Goal: Information Seeking & Learning: Learn about a topic

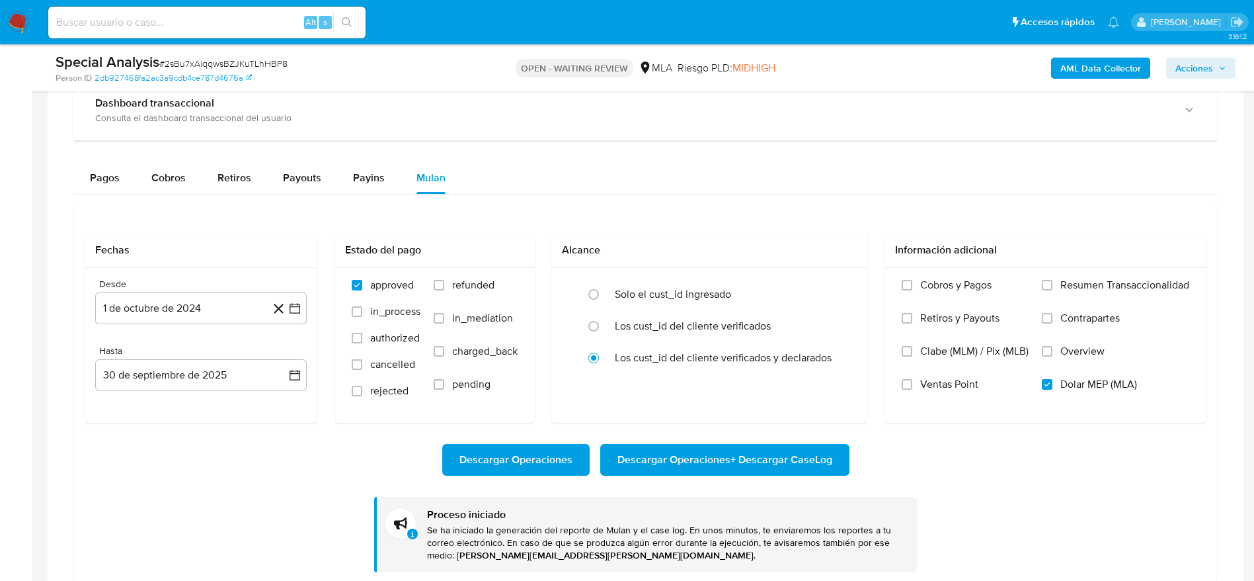
scroll to position [35, 0]
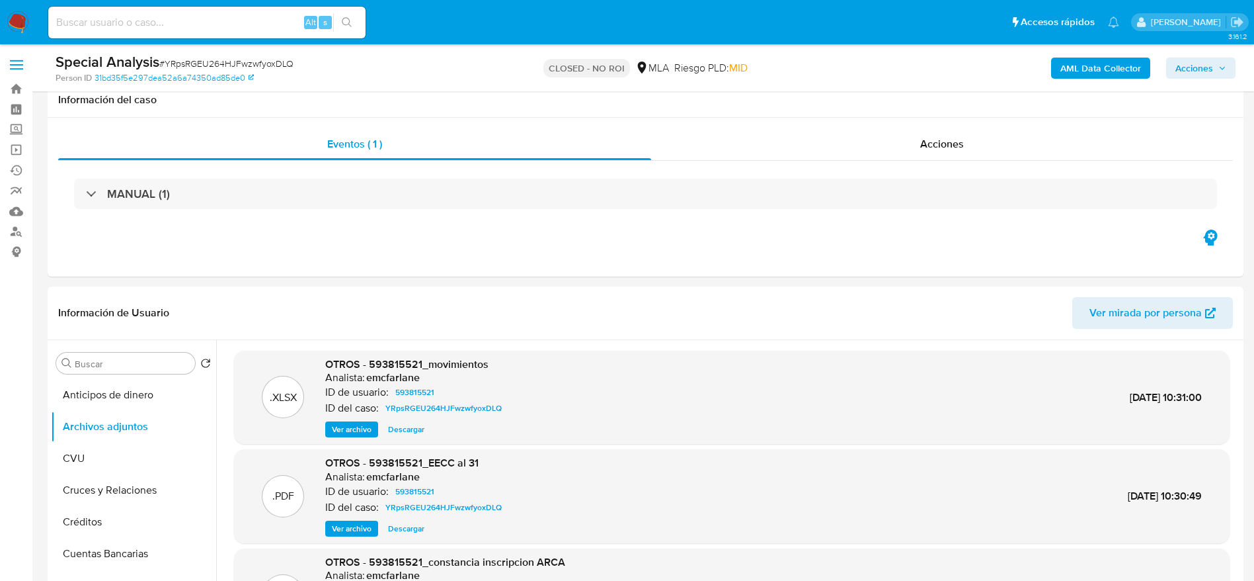
select select "10"
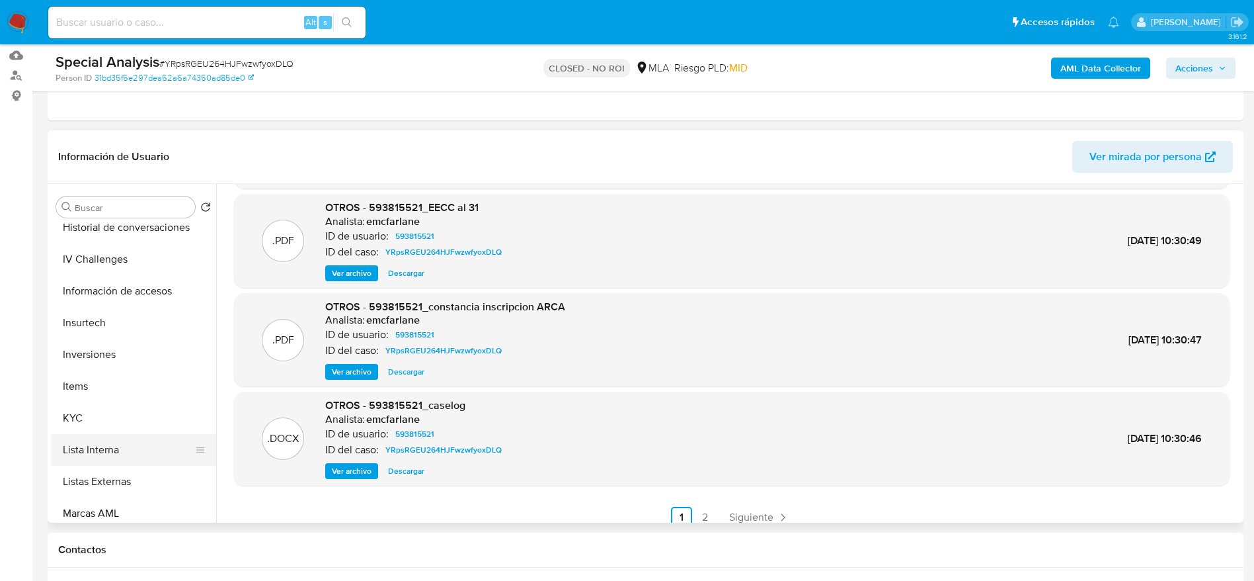
scroll to position [496, 0]
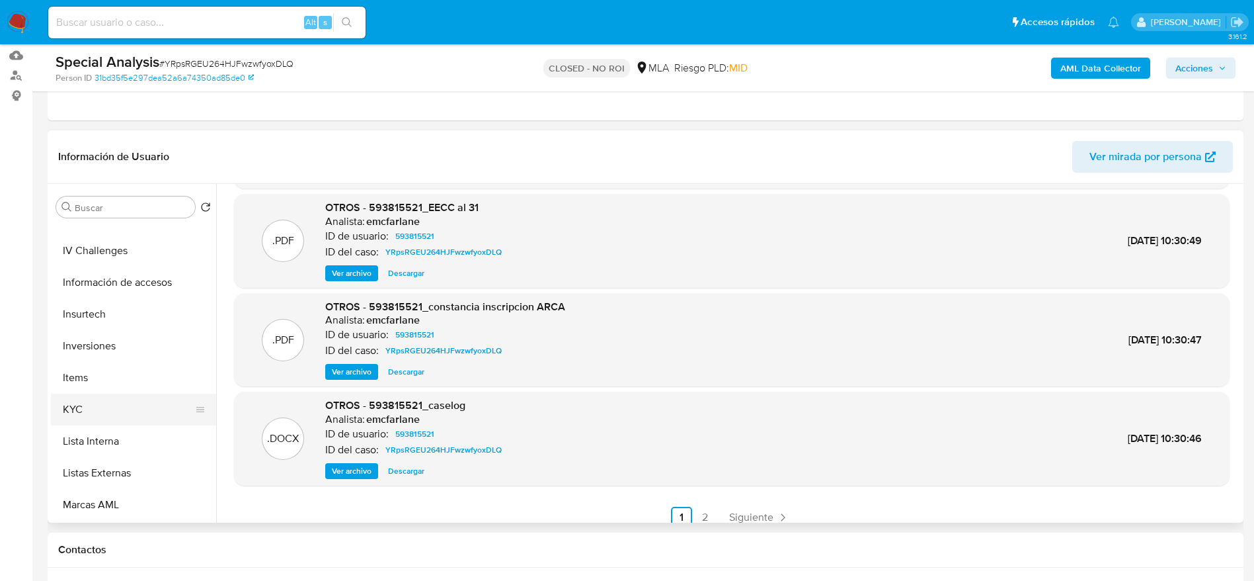
drag, startPoint x: 94, startPoint y: 403, endPoint x: 103, endPoint y: 404, distance: 9.4
click at [94, 403] on button "KYC" at bounding box center [128, 409] width 155 height 32
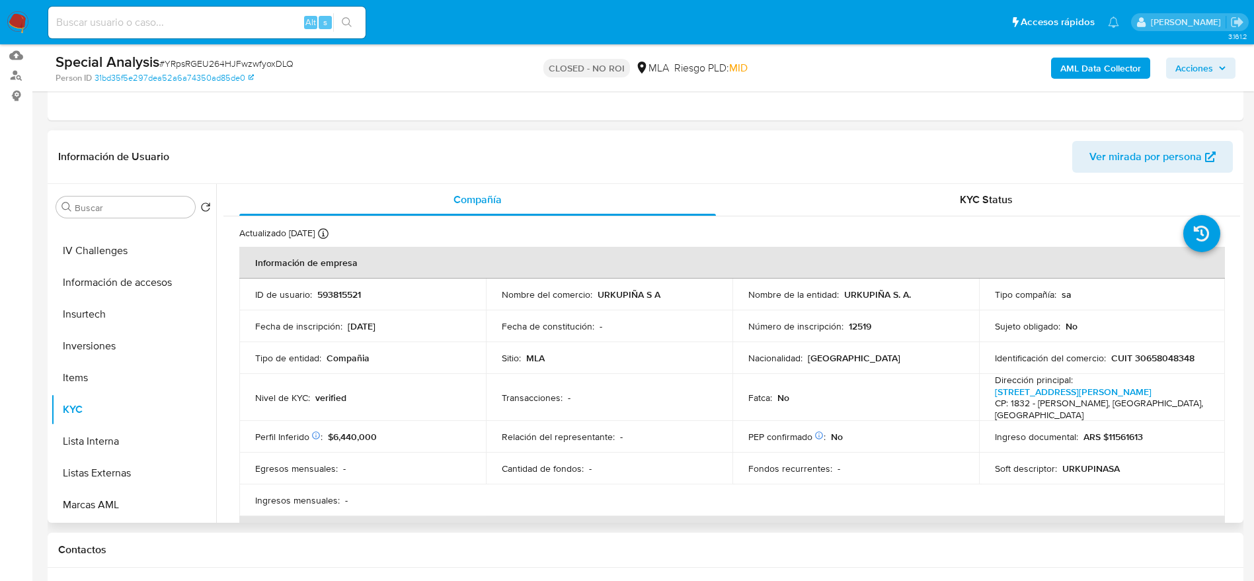
click at [1173, 356] on p "CUIT 30658048348" at bounding box center [1152, 358] width 83 height 12
copy p "30658048348"
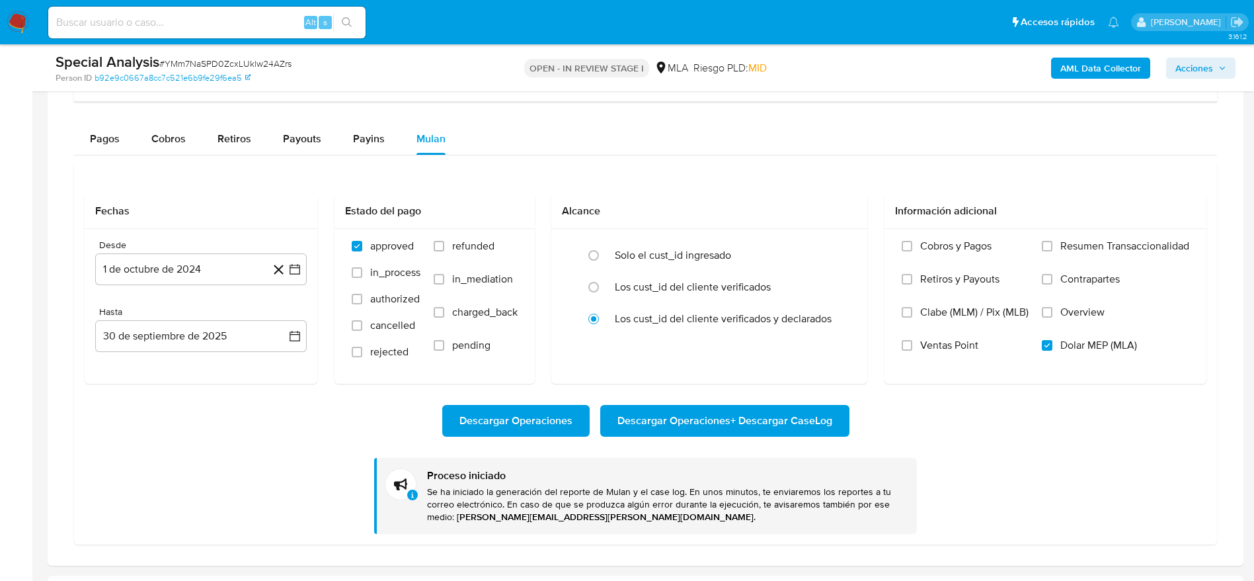
scroll to position [992, 0]
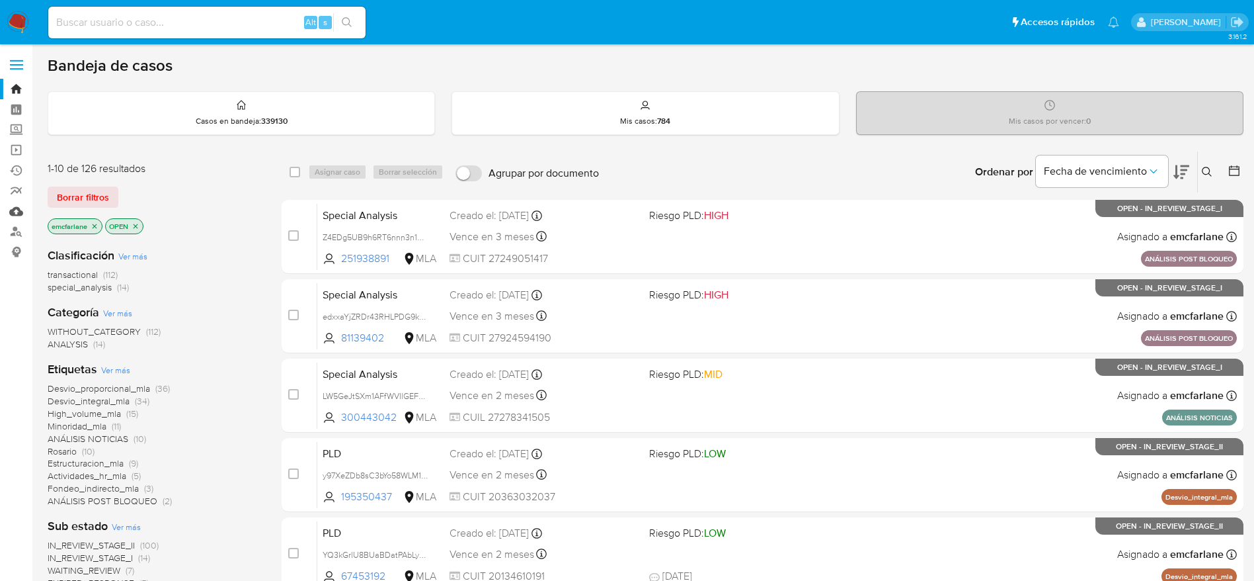
click at [17, 212] on link "Mulan" at bounding box center [78, 211] width 157 height 20
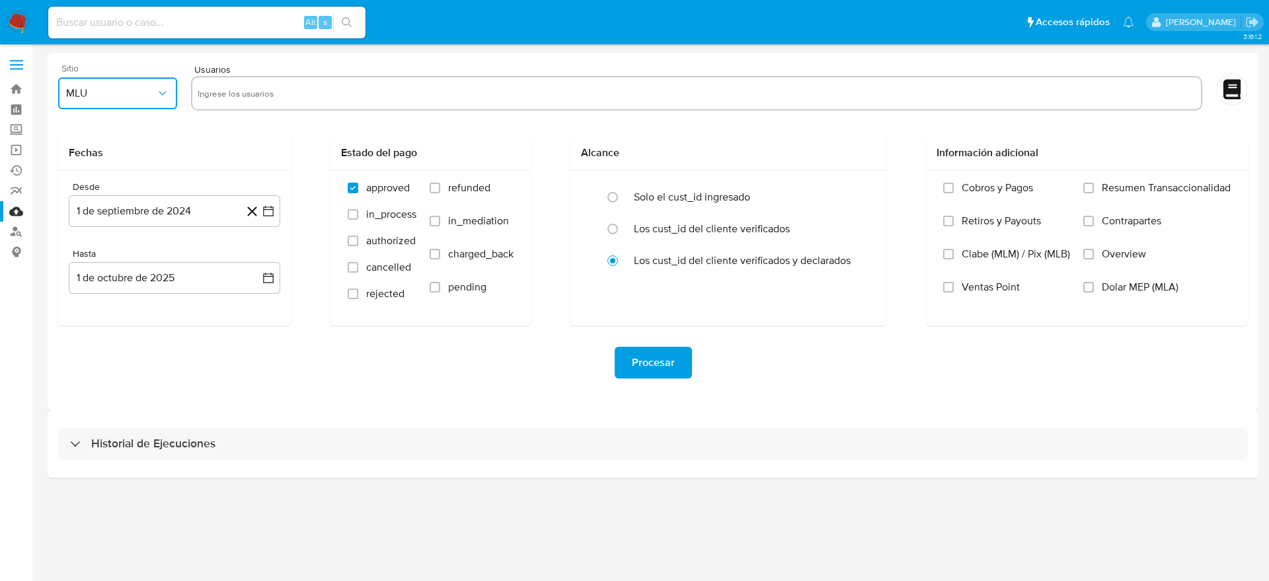
click at [101, 104] on button "MLU" at bounding box center [117, 93] width 119 height 32
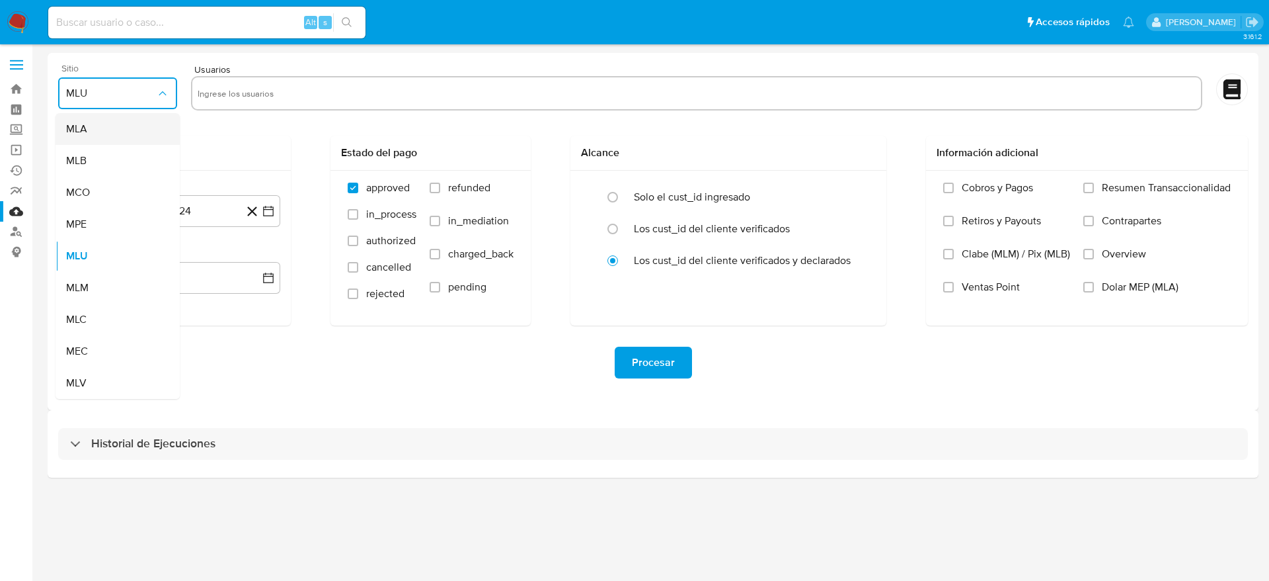
click at [98, 120] on div "MLA" at bounding box center [113, 129] width 95 height 32
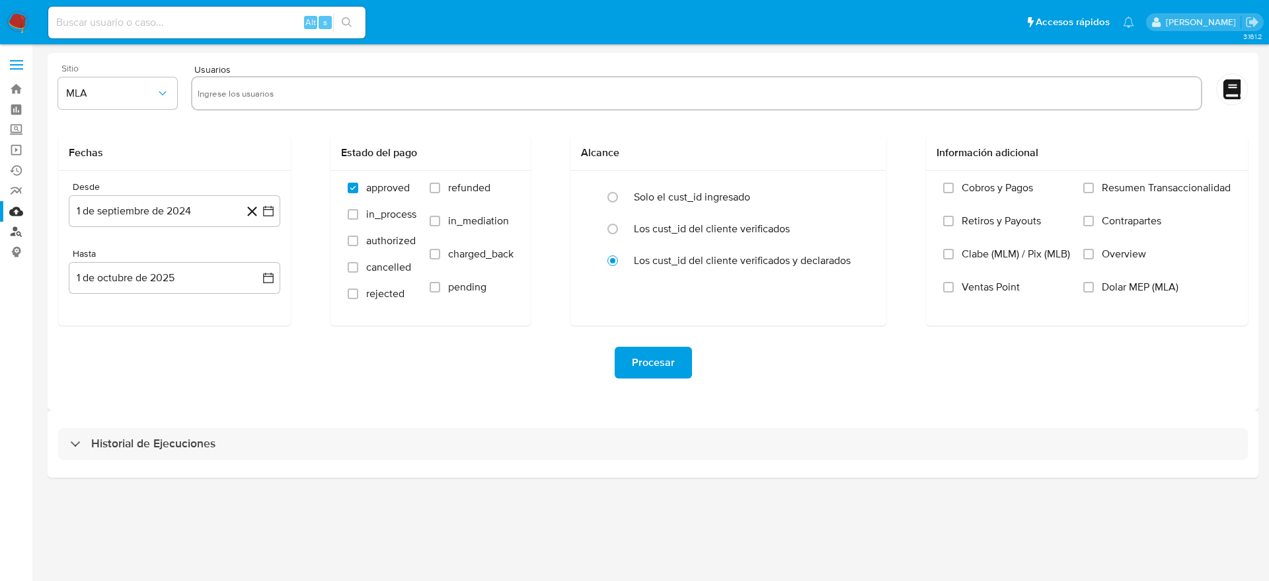
click at [18, 232] on link "Buscador de personas" at bounding box center [78, 231] width 157 height 20
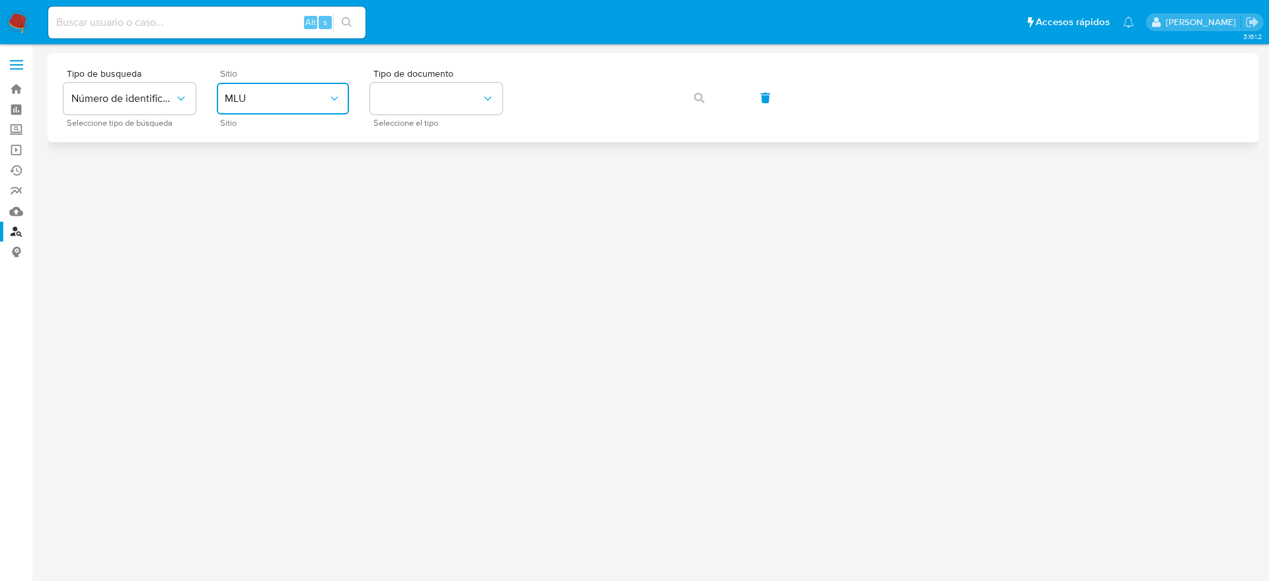
click at [267, 95] on span "MLU" at bounding box center [276, 98] width 103 height 13
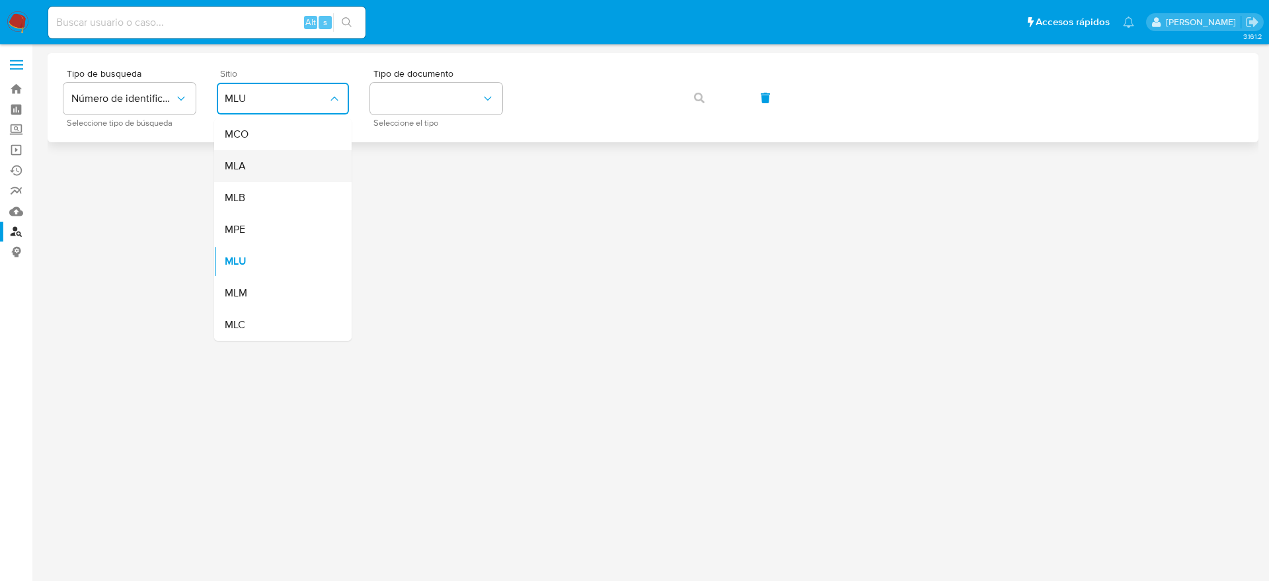
click at [261, 167] on div "MLA" at bounding box center [279, 166] width 108 height 32
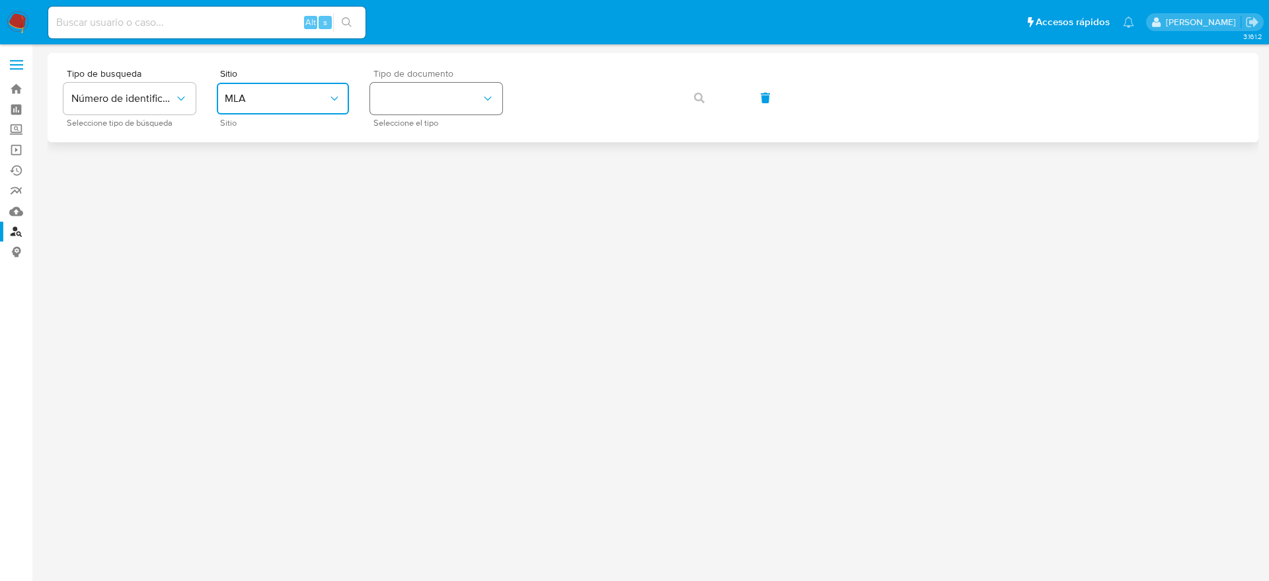
click at [440, 99] on button "identificationType" at bounding box center [436, 99] width 132 height 32
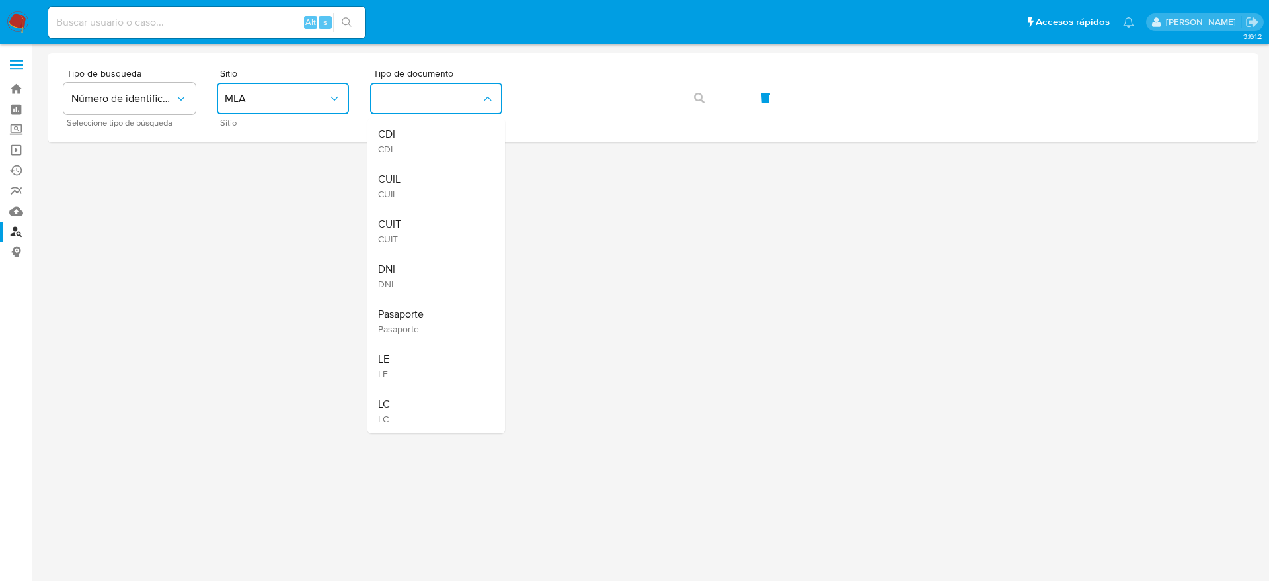
click at [420, 225] on div "CUIT CUIT" at bounding box center [432, 230] width 108 height 45
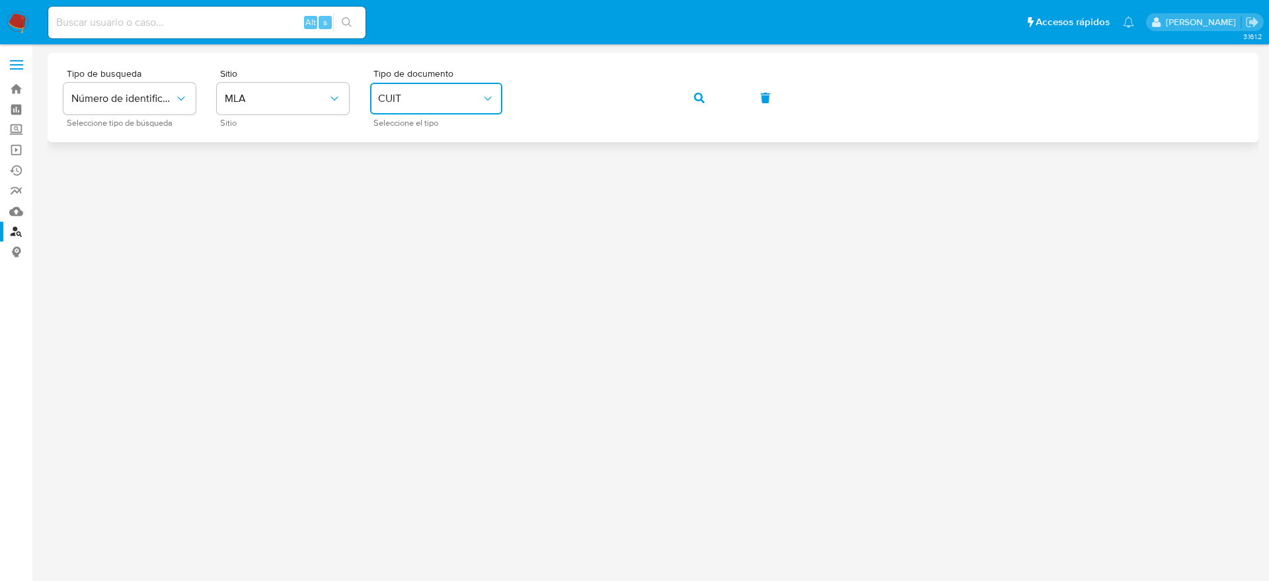
click at [704, 99] on icon "button" at bounding box center [699, 98] width 11 height 11
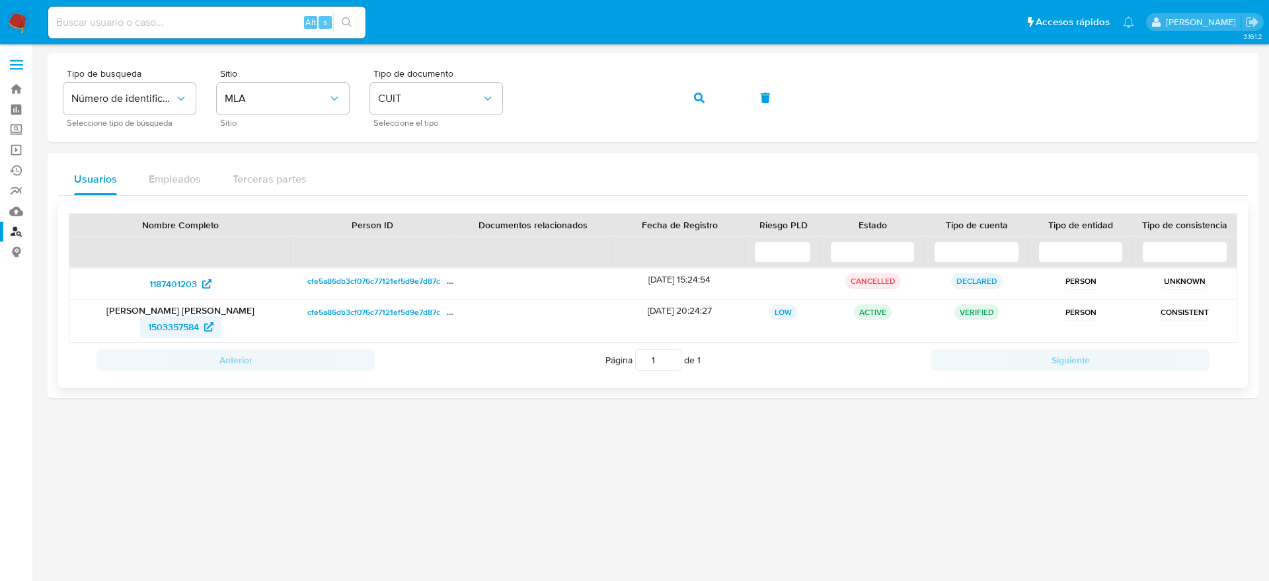
click at [178, 322] on span "1503357584" at bounding box center [173, 326] width 51 height 21
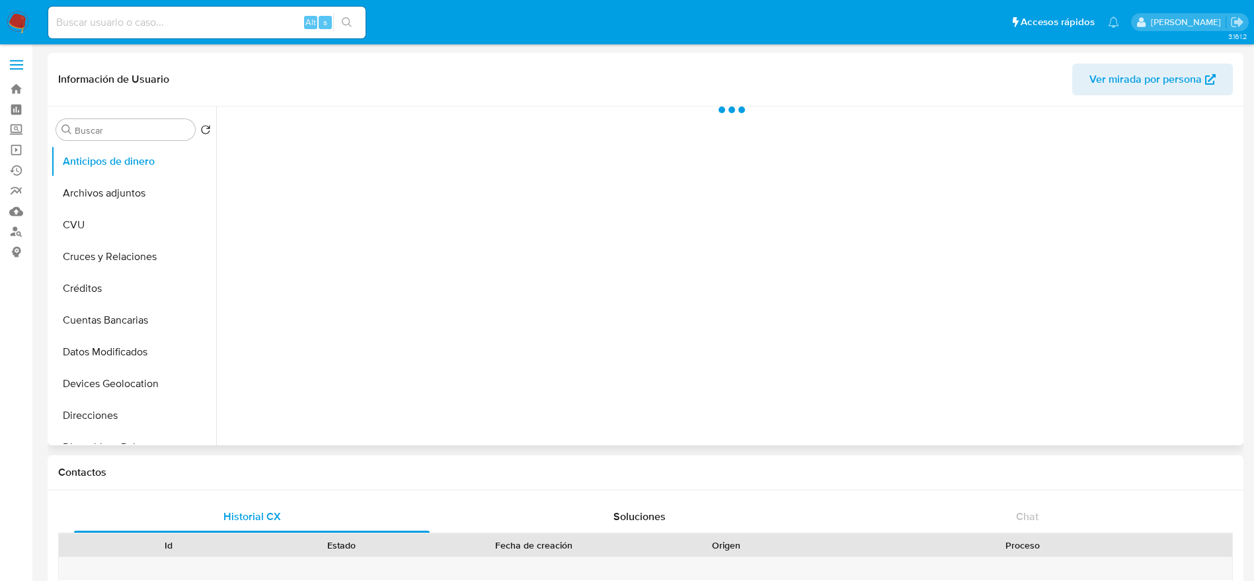
select select "10"
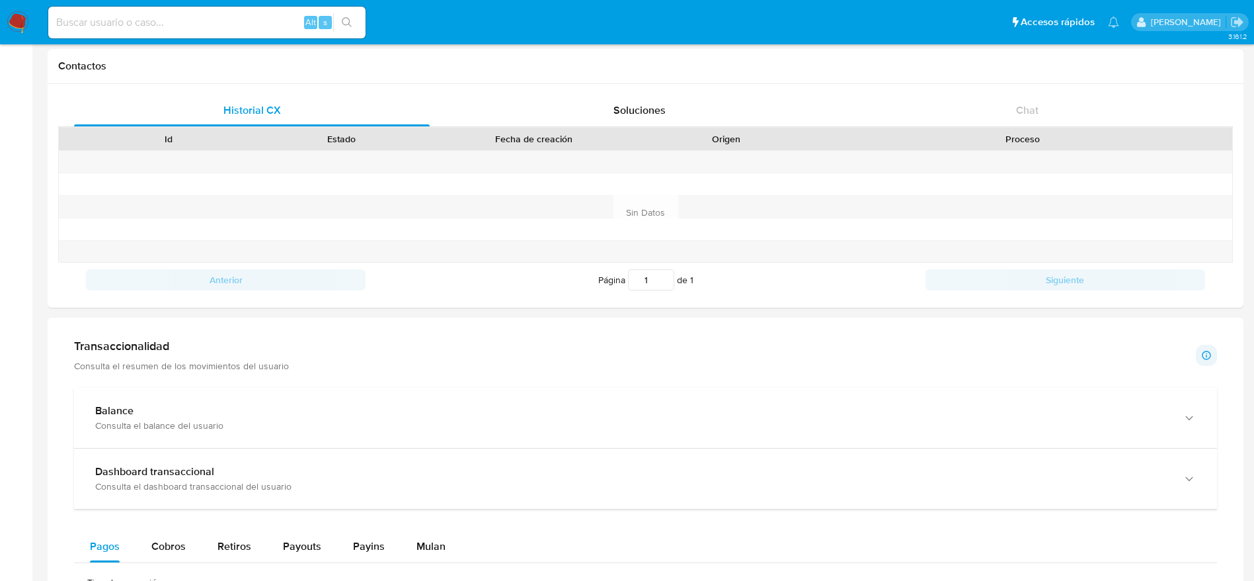
scroll to position [397, 0]
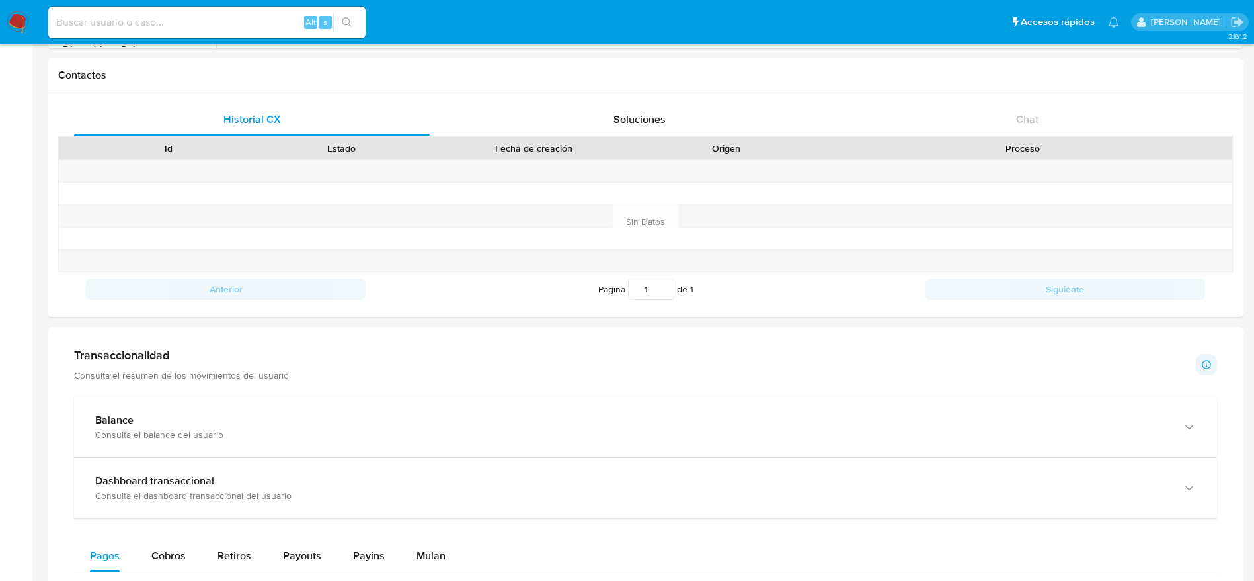
click at [226, 495] on div "Consulta el dashboard transaccional del usuario" at bounding box center [632, 495] width 1074 height 12
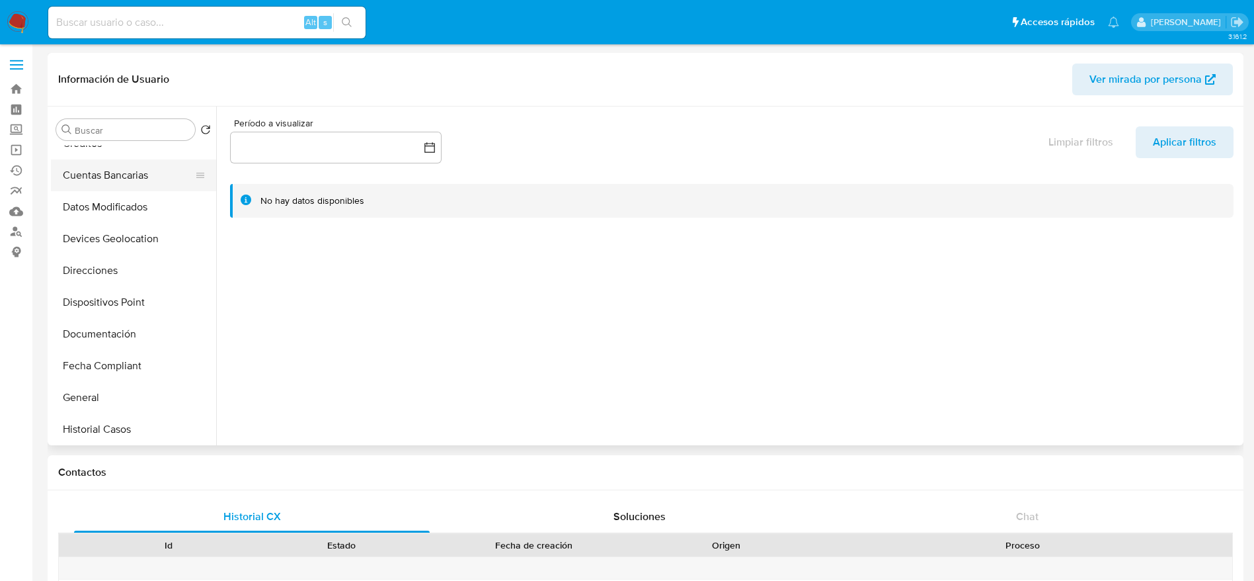
scroll to position [298, 0]
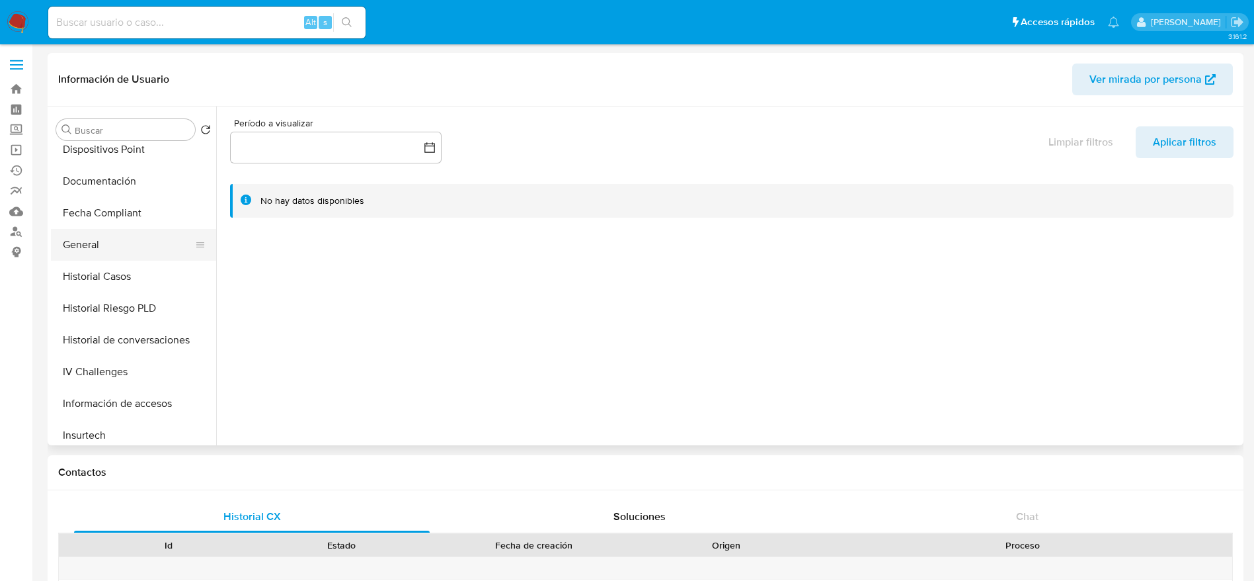
click at [106, 229] on button "General" at bounding box center [128, 245] width 155 height 32
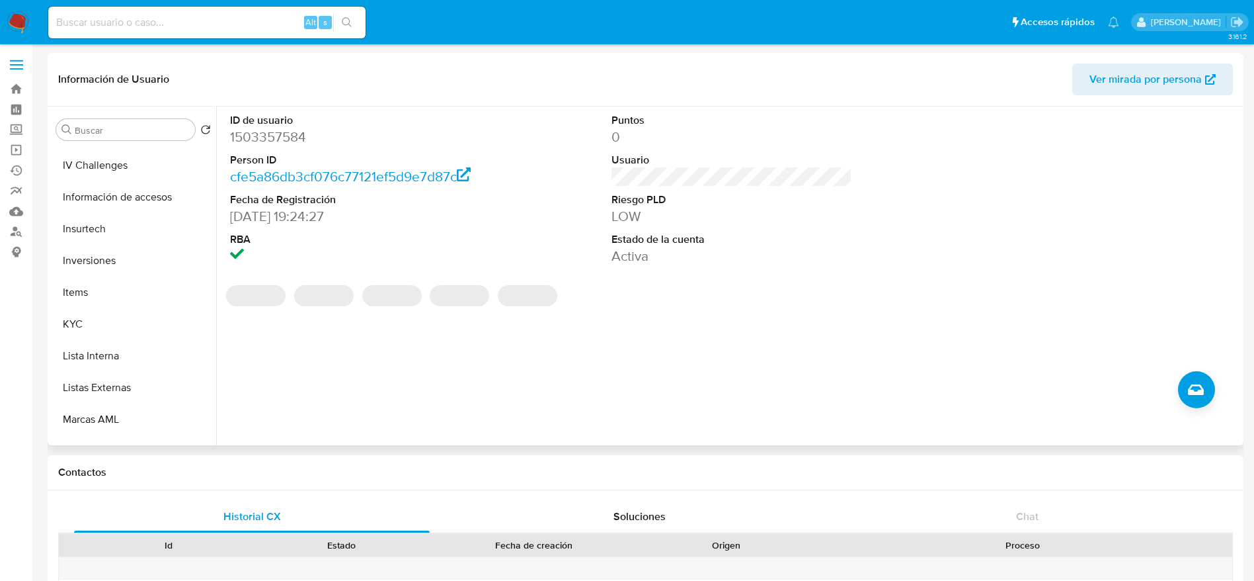
scroll to position [397, 0]
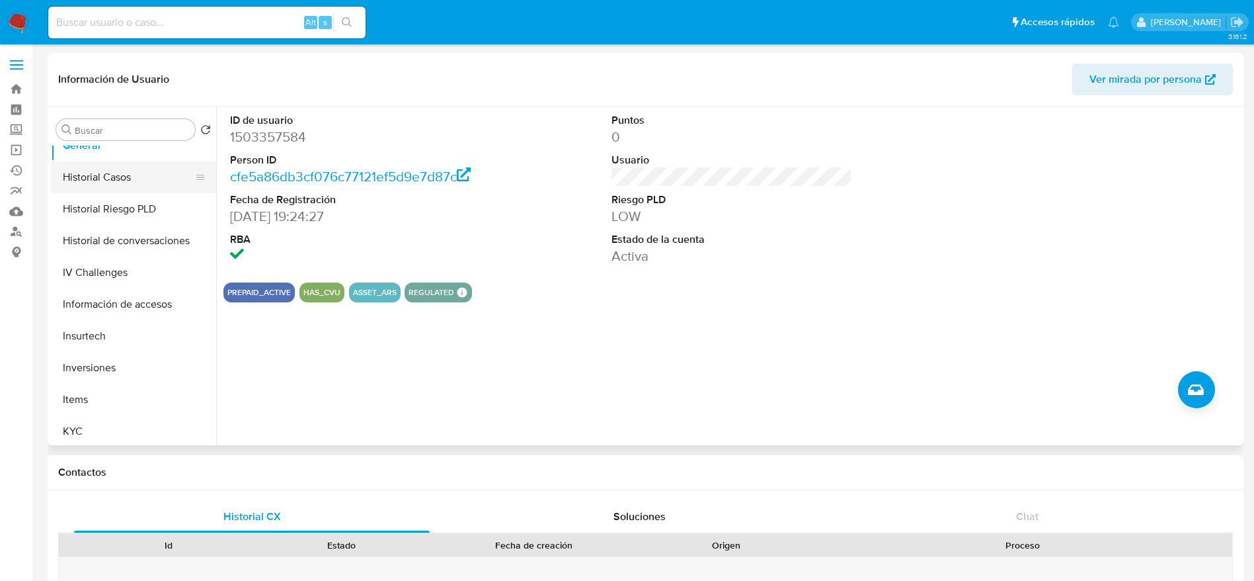
click at [122, 179] on button "Historial Casos" at bounding box center [128, 177] width 155 height 32
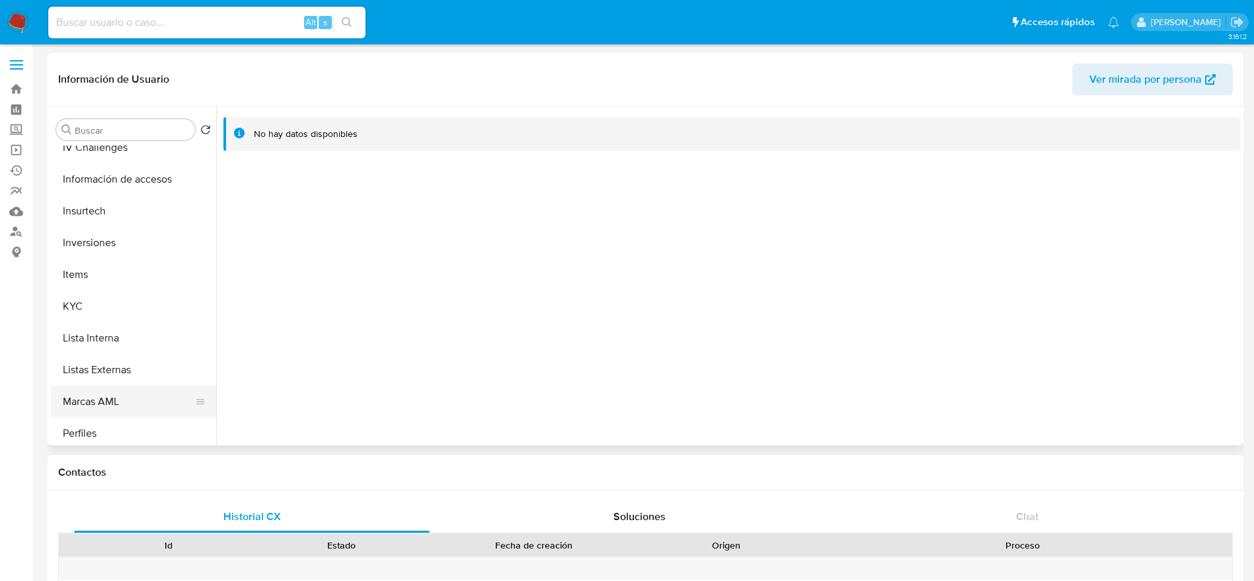
scroll to position [595, 0]
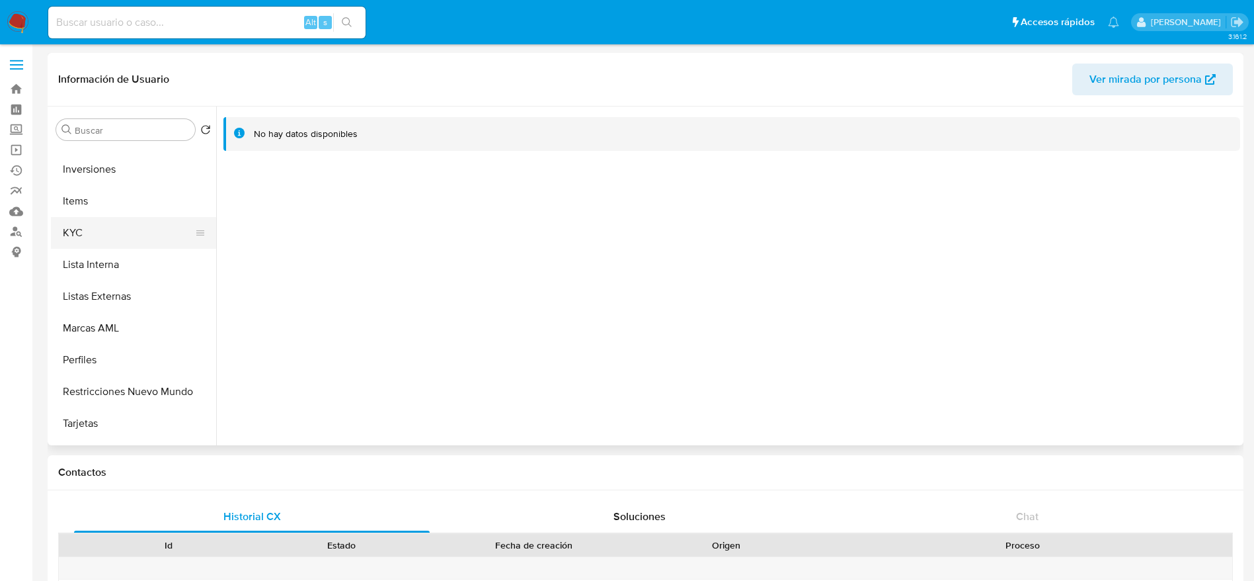
click at [110, 245] on button "KYC" at bounding box center [128, 233] width 155 height 32
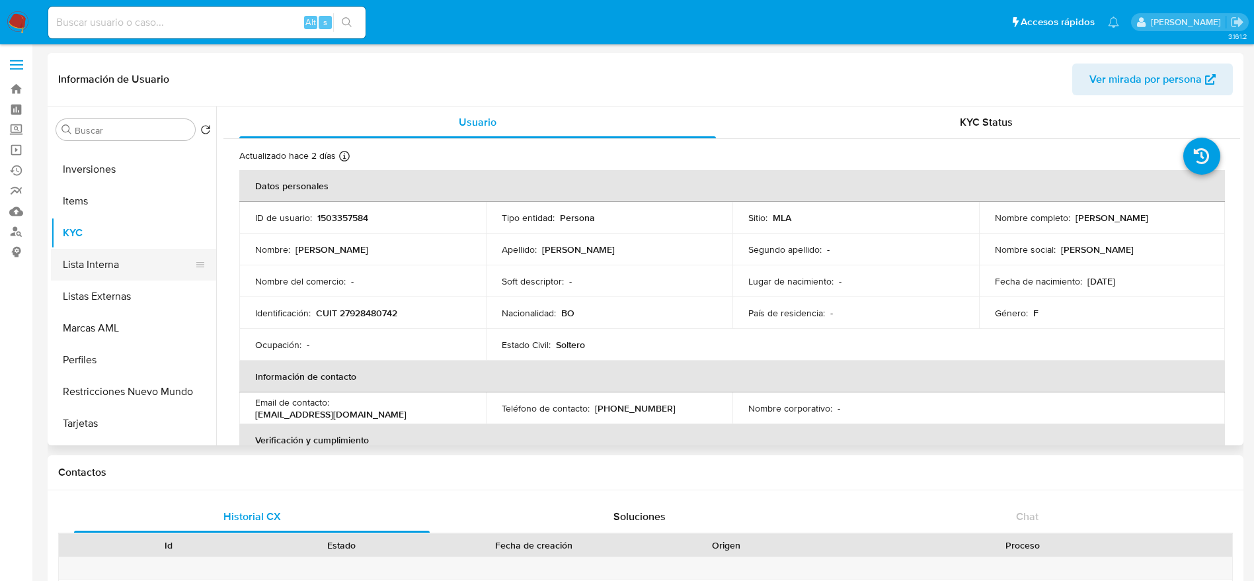
click at [108, 261] on button "Lista Interna" at bounding box center [128, 265] width 155 height 32
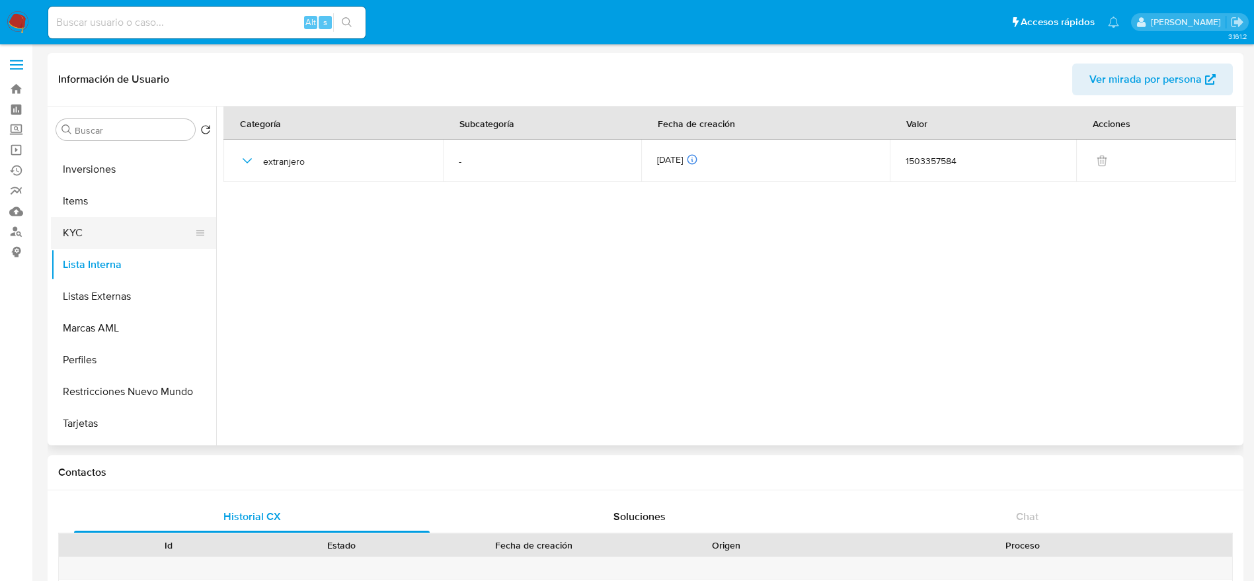
click at [89, 226] on button "KYC" at bounding box center [128, 233] width 155 height 32
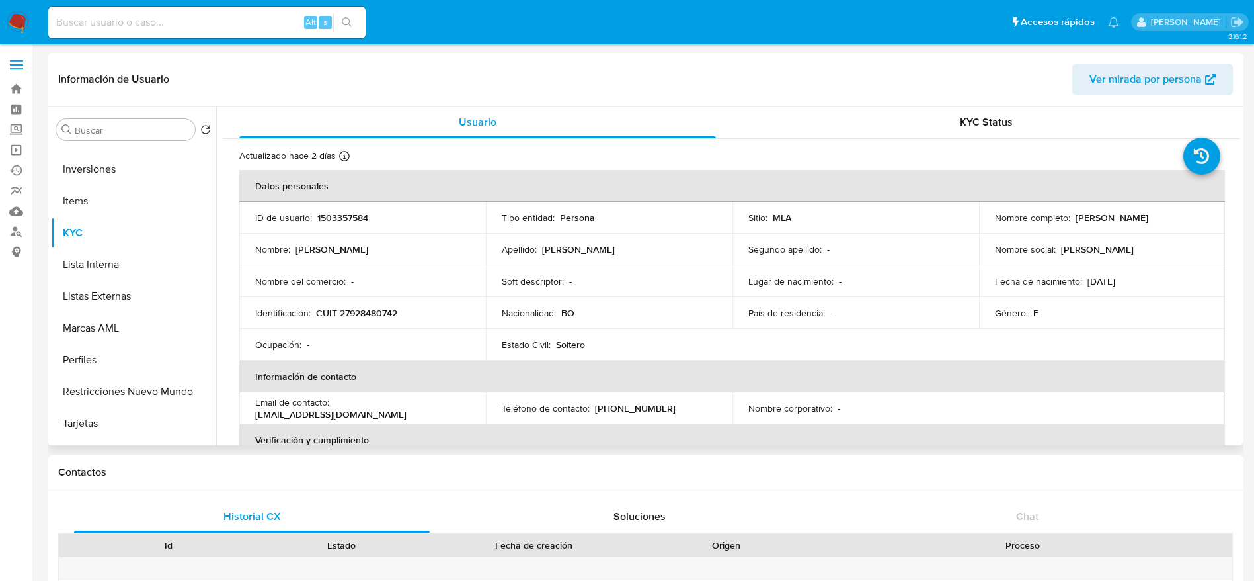
drag, startPoint x: 992, startPoint y: 224, endPoint x: 1124, endPoint y: 223, distance: 132.2
click at [1124, 223] on p "Mery Natividad Saravia Rodriguez" at bounding box center [1112, 218] width 73 height 12
click at [1078, 216] on p "Mery Natividad Saravia Rodriguez" at bounding box center [1112, 218] width 73 height 12
click at [1076, 223] on p "Mery Natividad Saravia Rodriguez" at bounding box center [1112, 218] width 73 height 12
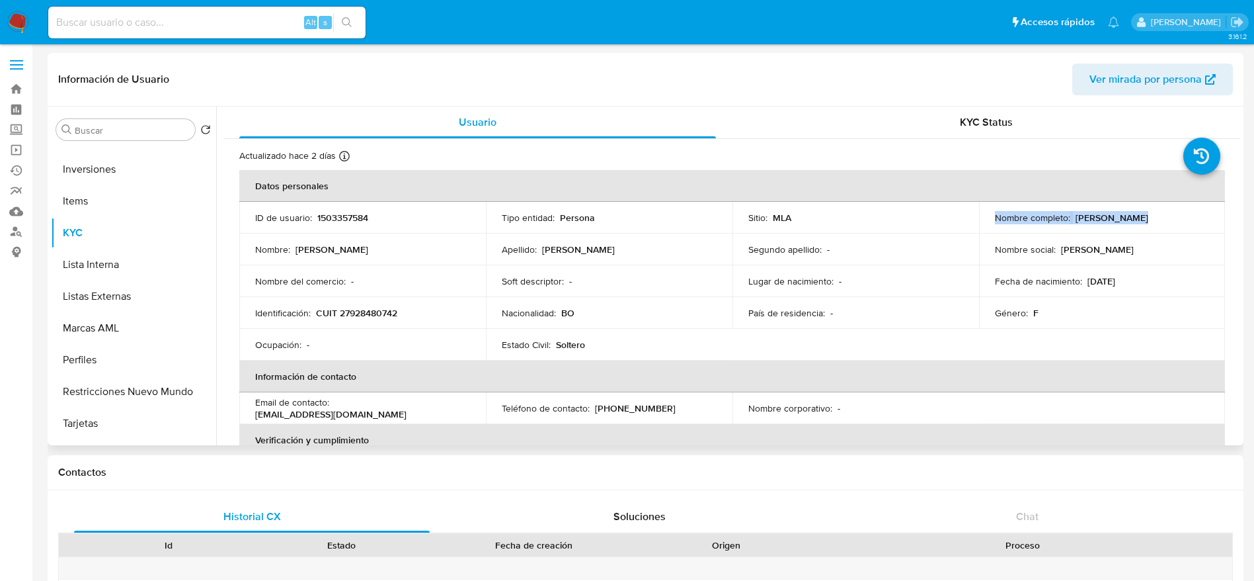
click at [1076, 223] on p "Mery Natividad Saravia Rodriguez" at bounding box center [1112, 218] width 73 height 12
drag, startPoint x: 1085, startPoint y: 237, endPoint x: 1070, endPoint y: 227, distance: 18.2
click at [1081, 234] on td "Nombre social : Natividad" at bounding box center [1102, 249] width 247 height 32
drag, startPoint x: 1016, startPoint y: 223, endPoint x: 1137, endPoint y: 226, distance: 120.4
click at [1137, 223] on div "Nombre completo : Mery Natividad Saravia Rodriguez" at bounding box center [1102, 218] width 215 height 12
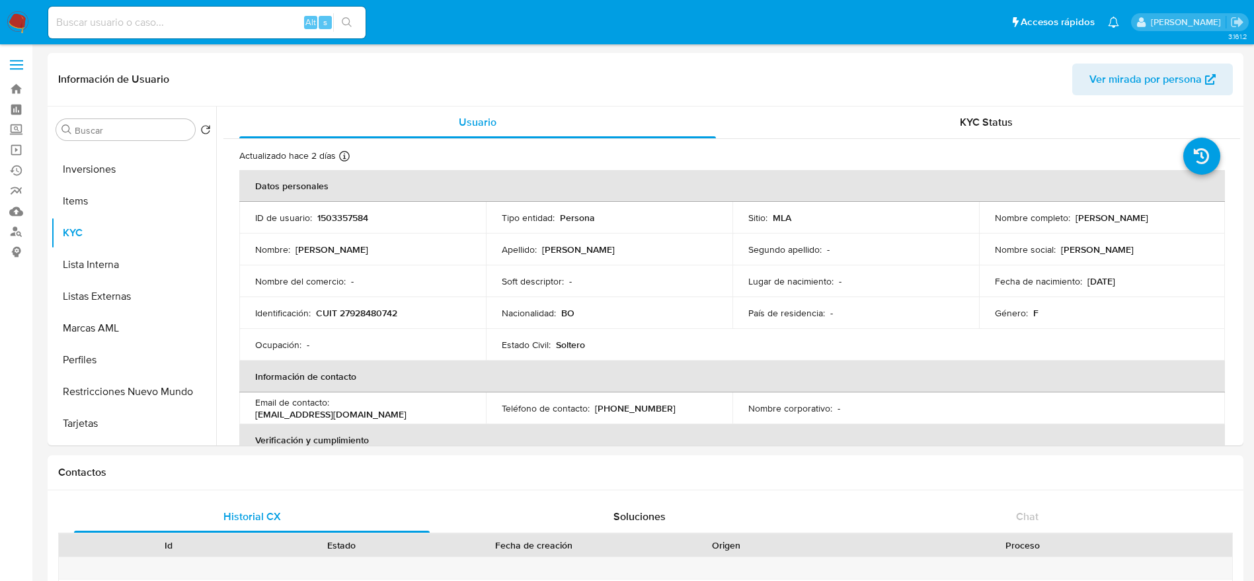
copy p "Mery Natividad Saravia Rodriguez"
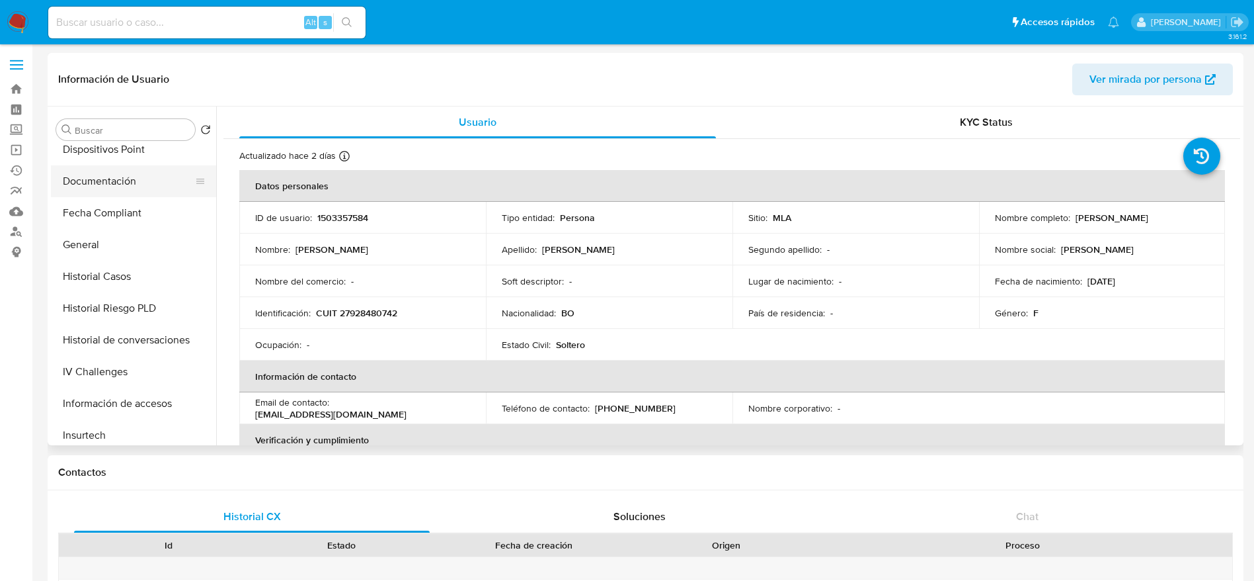
click at [113, 185] on button "Documentación" at bounding box center [128, 181] width 155 height 32
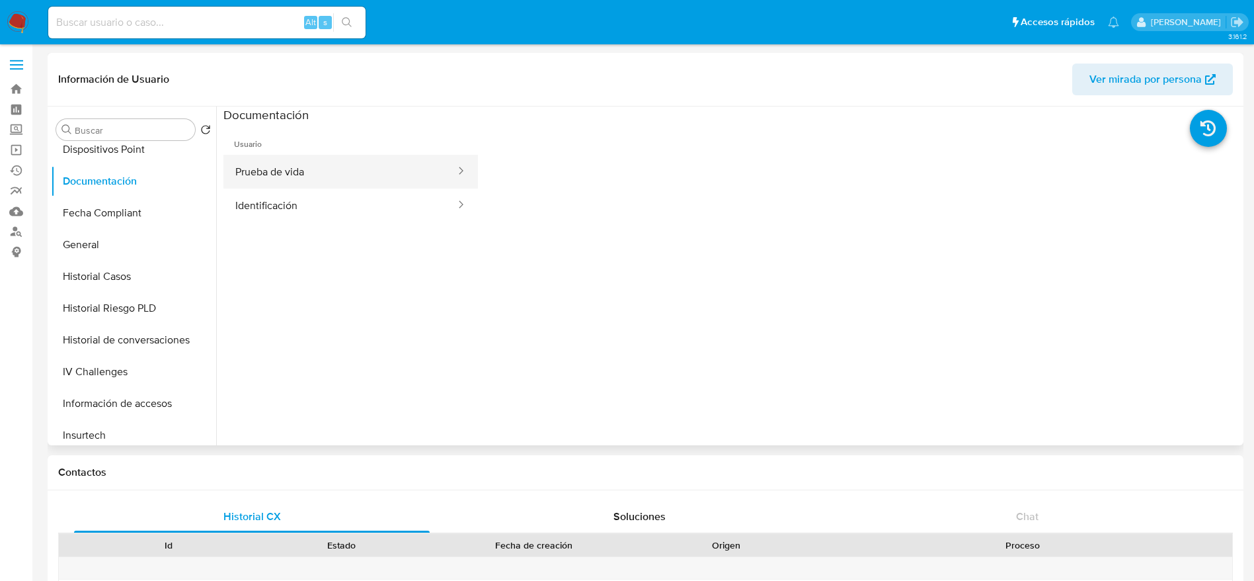
click at [302, 160] on button "Prueba de vida" at bounding box center [339, 172] width 233 height 34
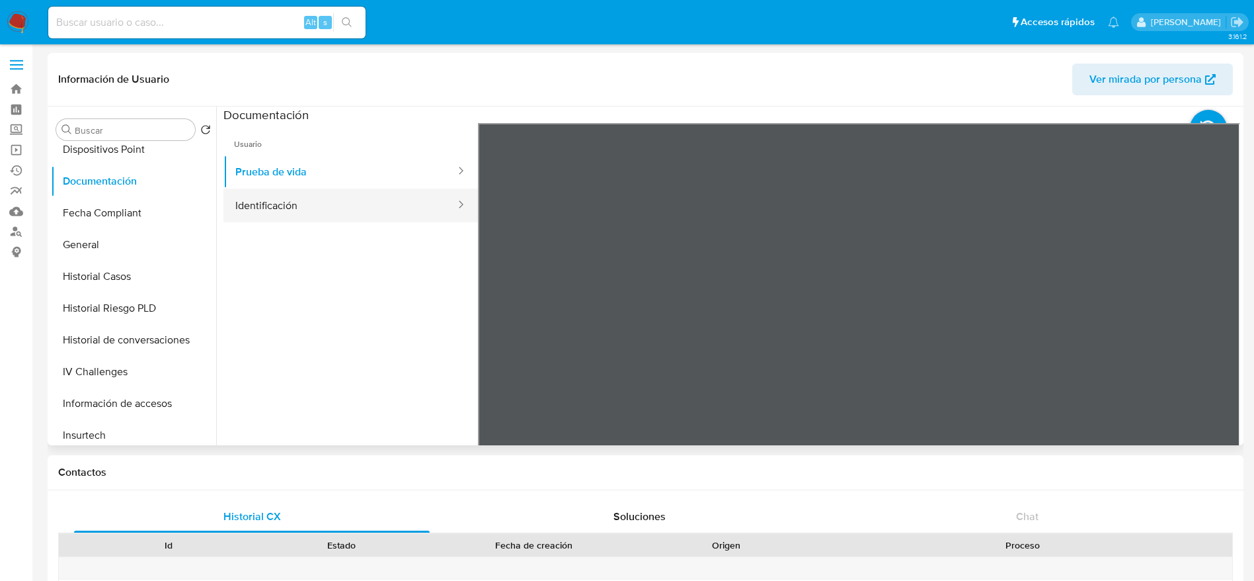
drag, startPoint x: 307, startPoint y: 198, endPoint x: 386, endPoint y: 213, distance: 80.0
click at [307, 198] on button "Identificación" at bounding box center [339, 205] width 233 height 34
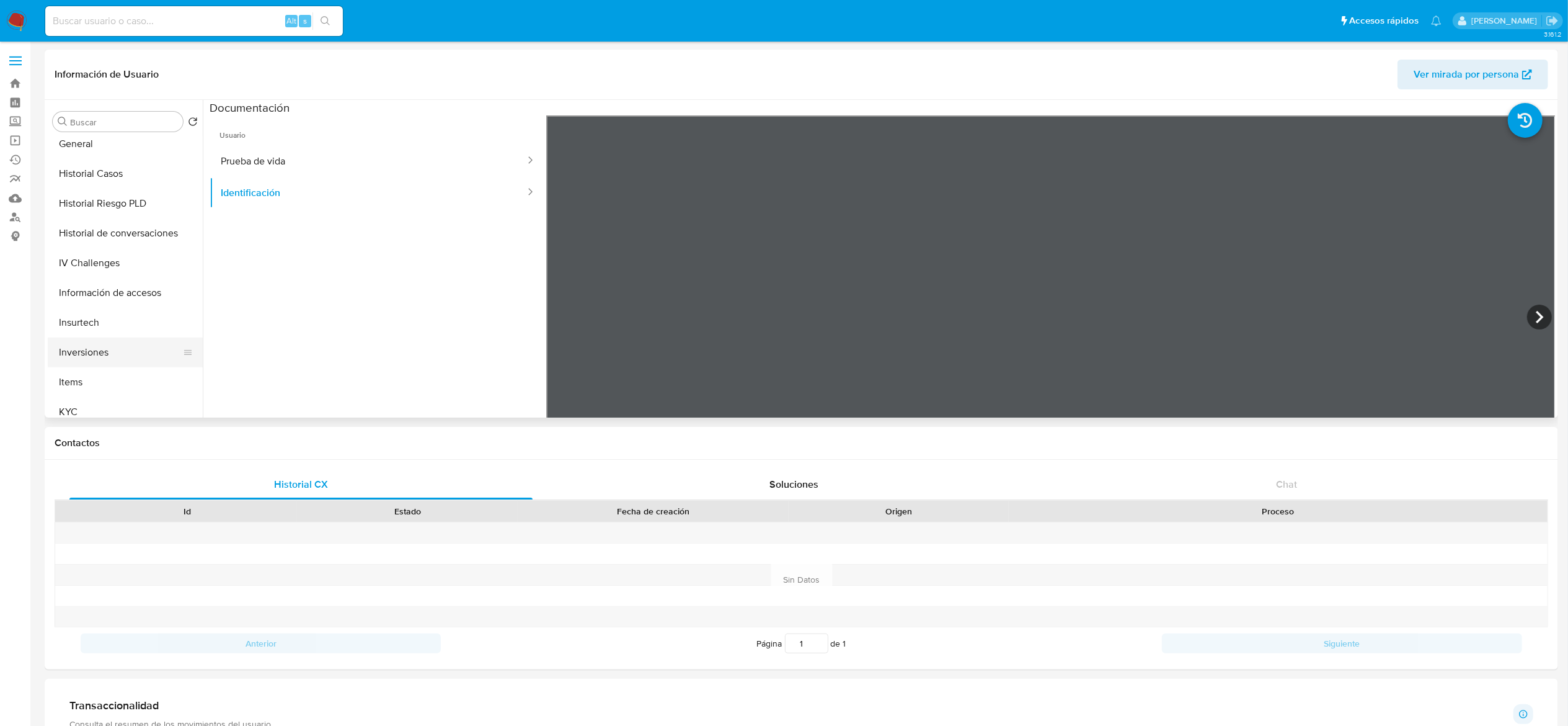
scroll to position [403, 0]
click at [104, 370] on button "KYC" at bounding box center [120, 373] width 145 height 30
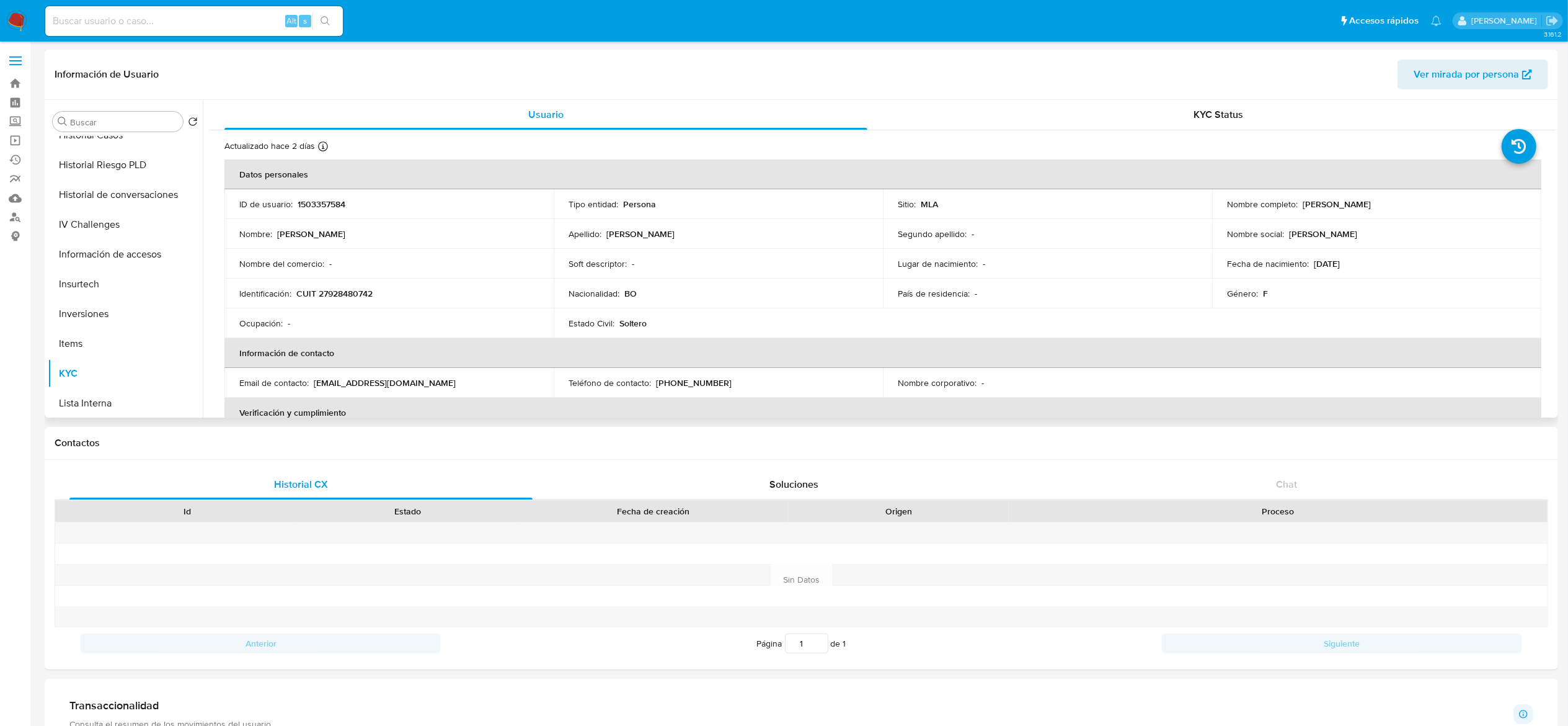
click at [350, 290] on p "CUIT 27928480742" at bounding box center [334, 294] width 76 height 11
copy p "27928480742"
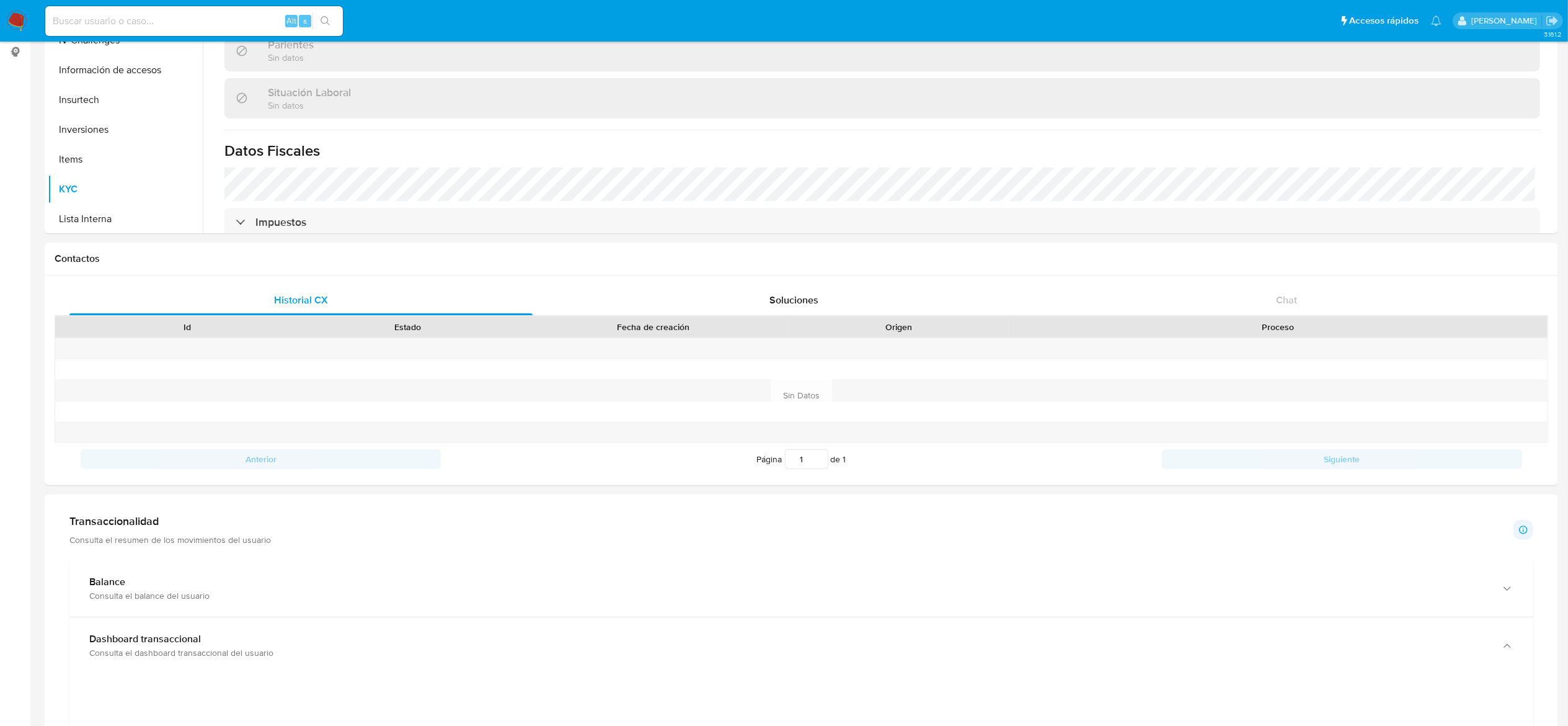
scroll to position [620, 0]
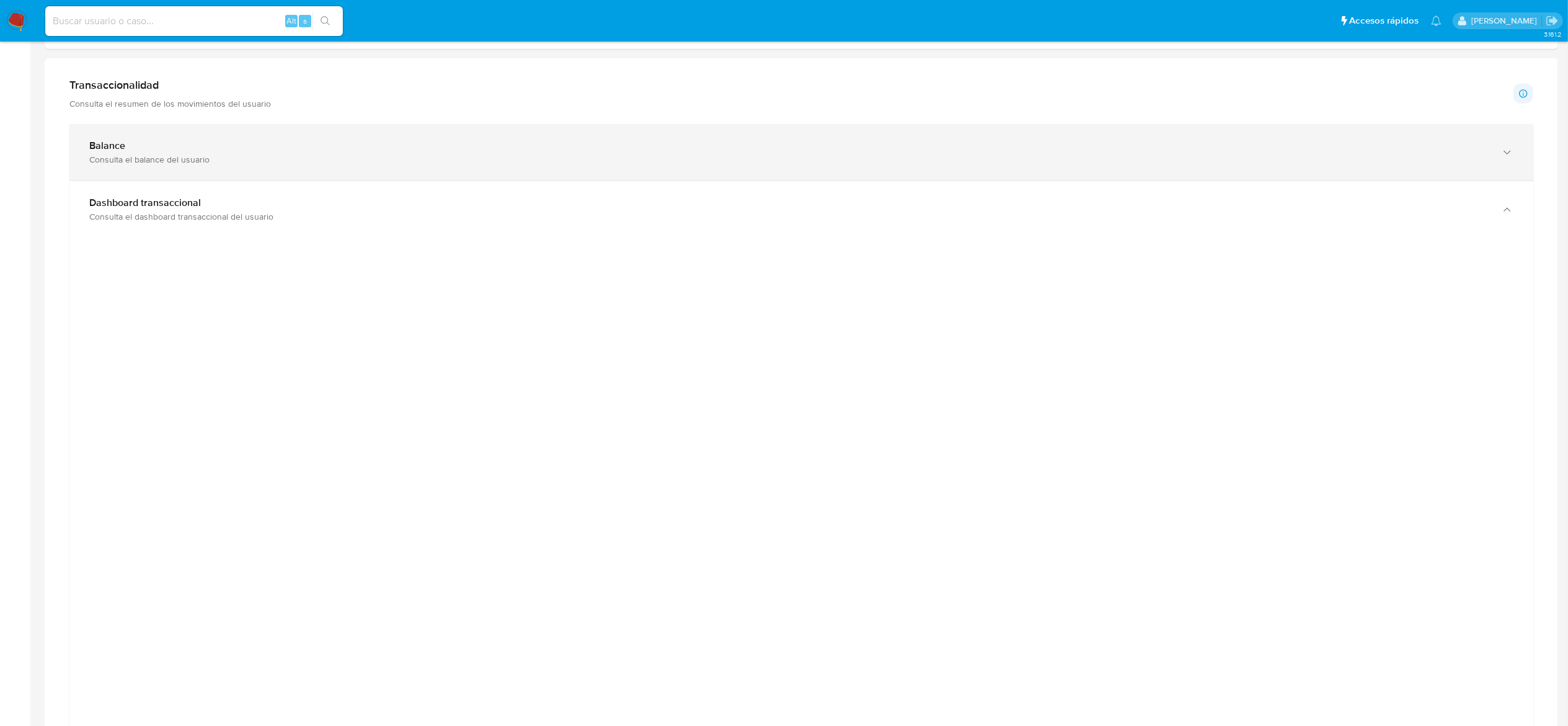
click at [475, 156] on div "Balance Consulta el balance del usuario" at bounding box center [789, 152] width 1399 height 25
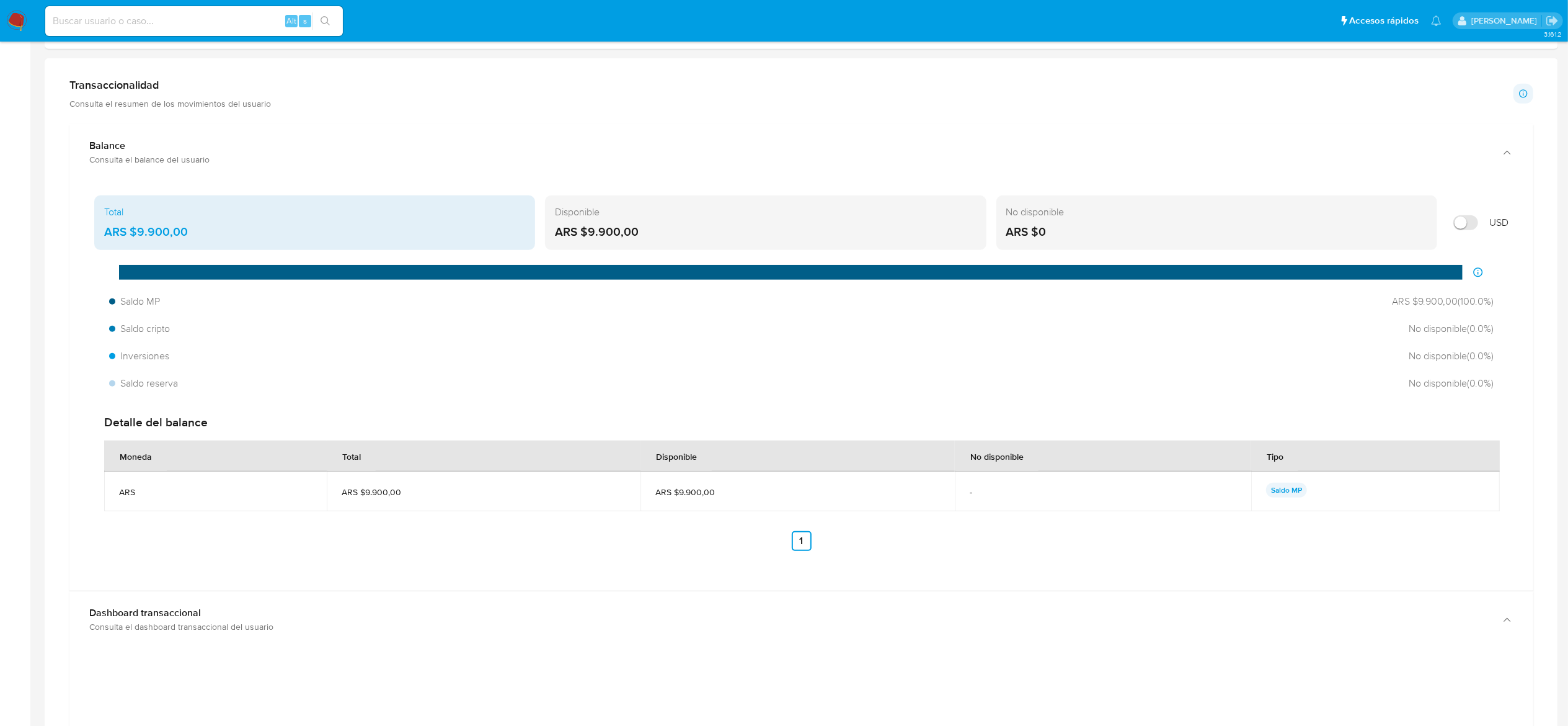
click at [385, 222] on div "Total ARS $9.900,00" at bounding box center [315, 222] width 441 height 54
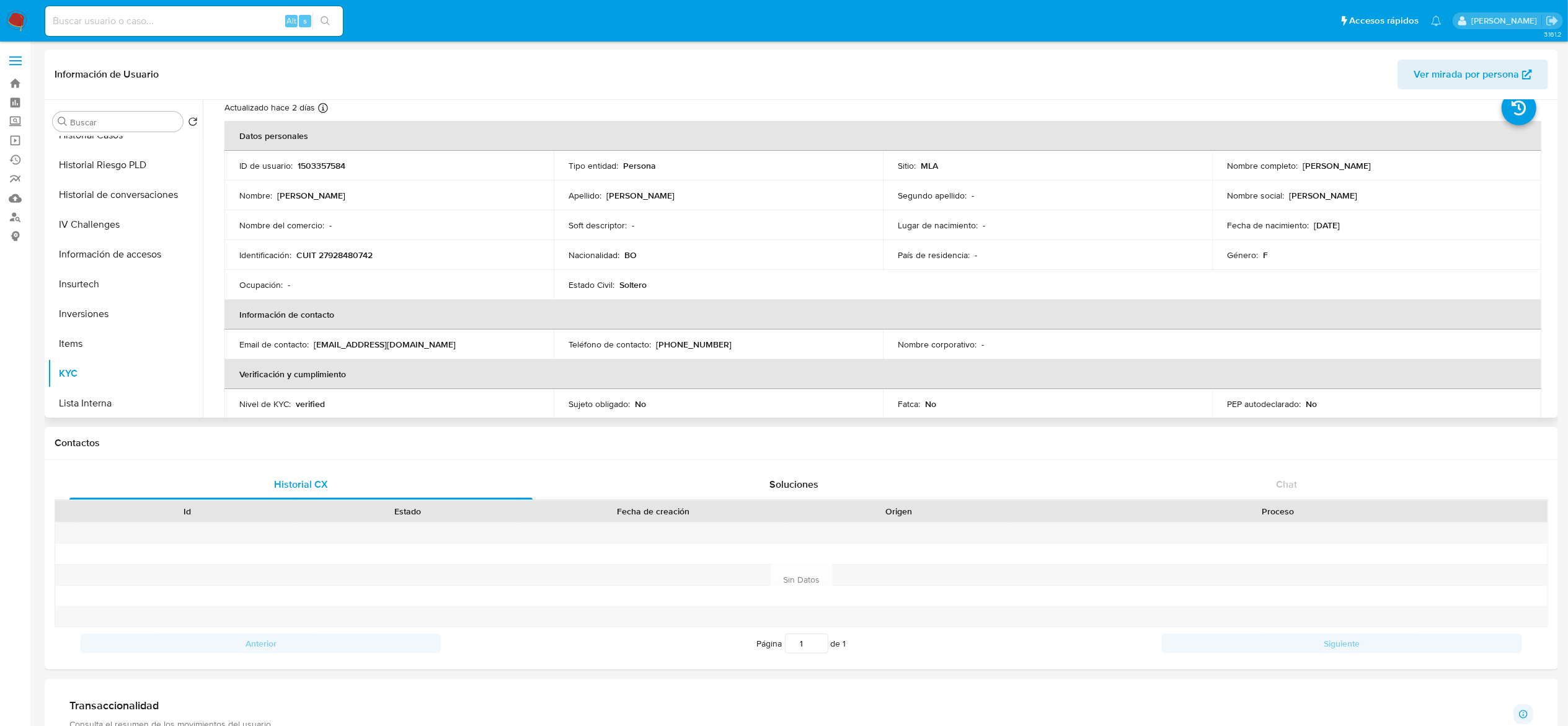
scroll to position [0, 0]
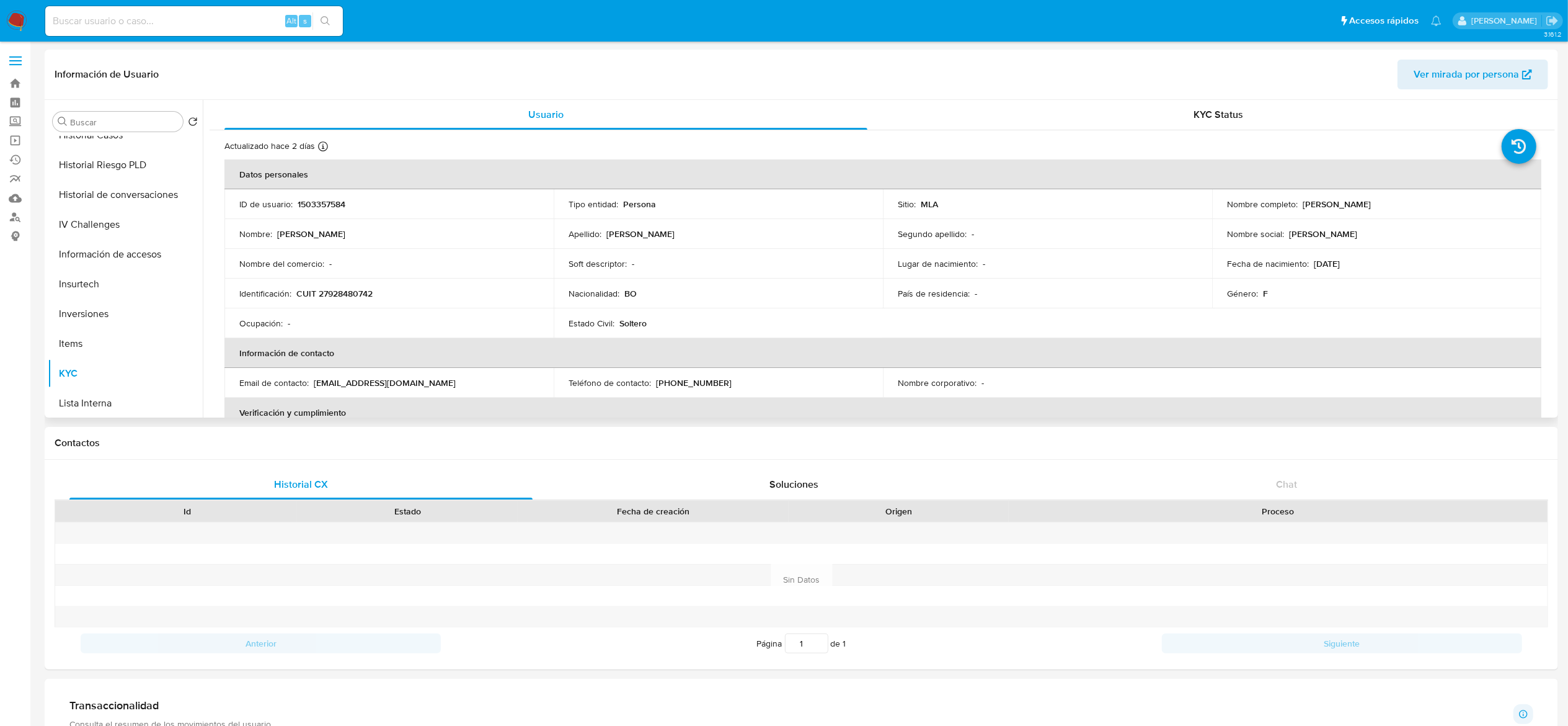
click at [339, 299] on td "Identificación : CUIT 27928480742" at bounding box center [388, 294] width 329 height 30
click at [339, 292] on p "CUIT 27928480742" at bounding box center [334, 294] width 76 height 11
copy p "27928480742"
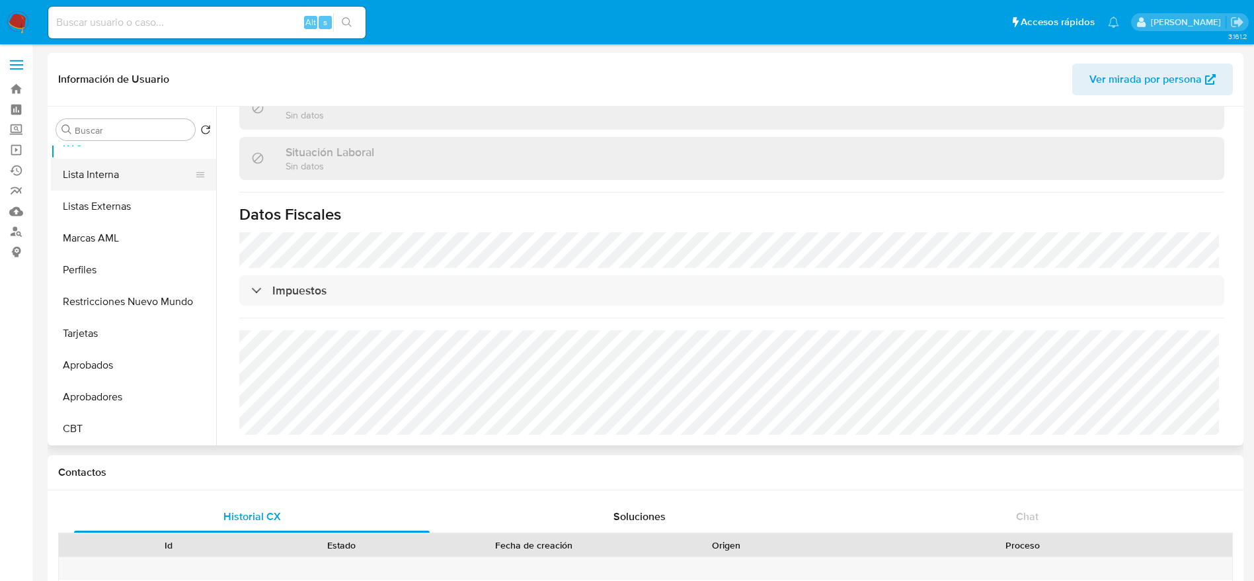
click at [110, 176] on button "Lista Interna" at bounding box center [128, 175] width 155 height 32
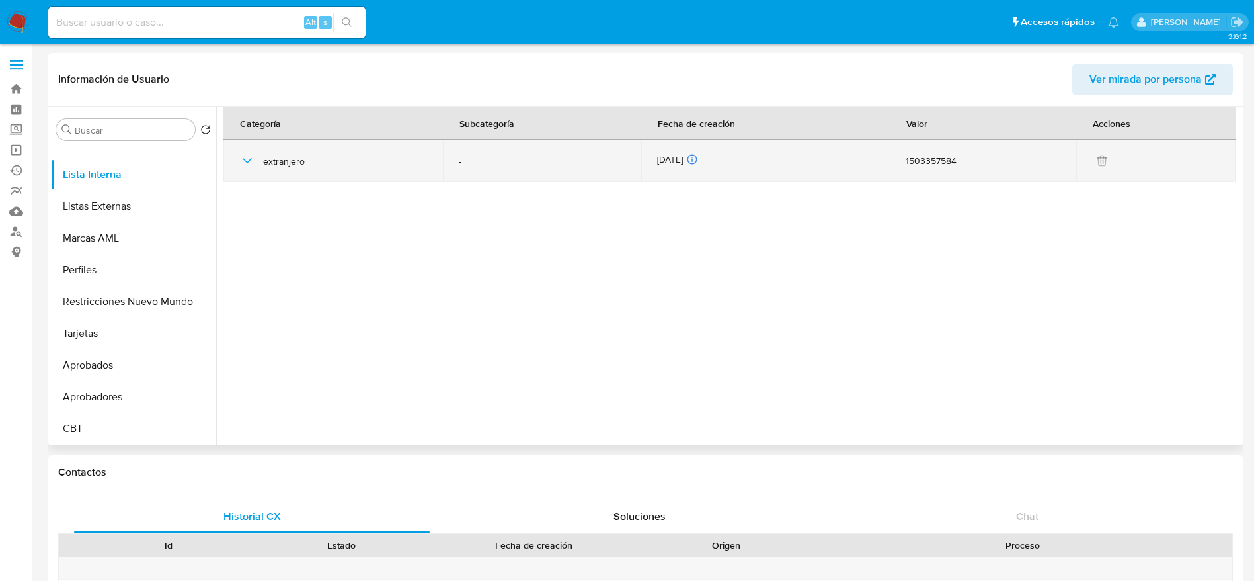
click at [245, 161] on icon "button" at bounding box center [247, 161] width 16 height 16
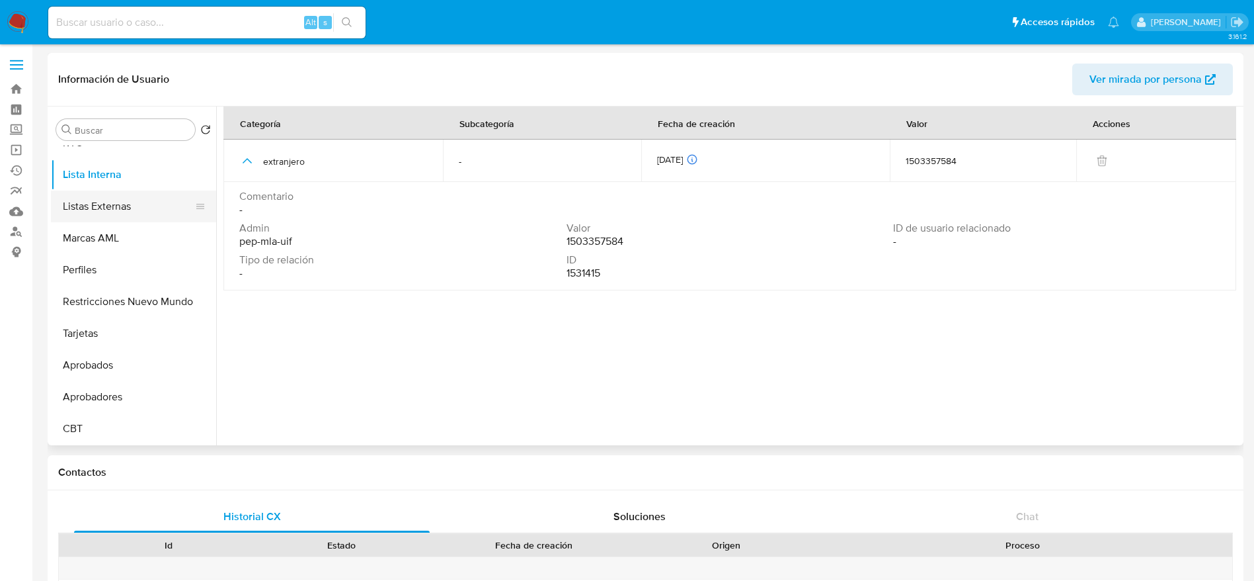
scroll to position [586, 0]
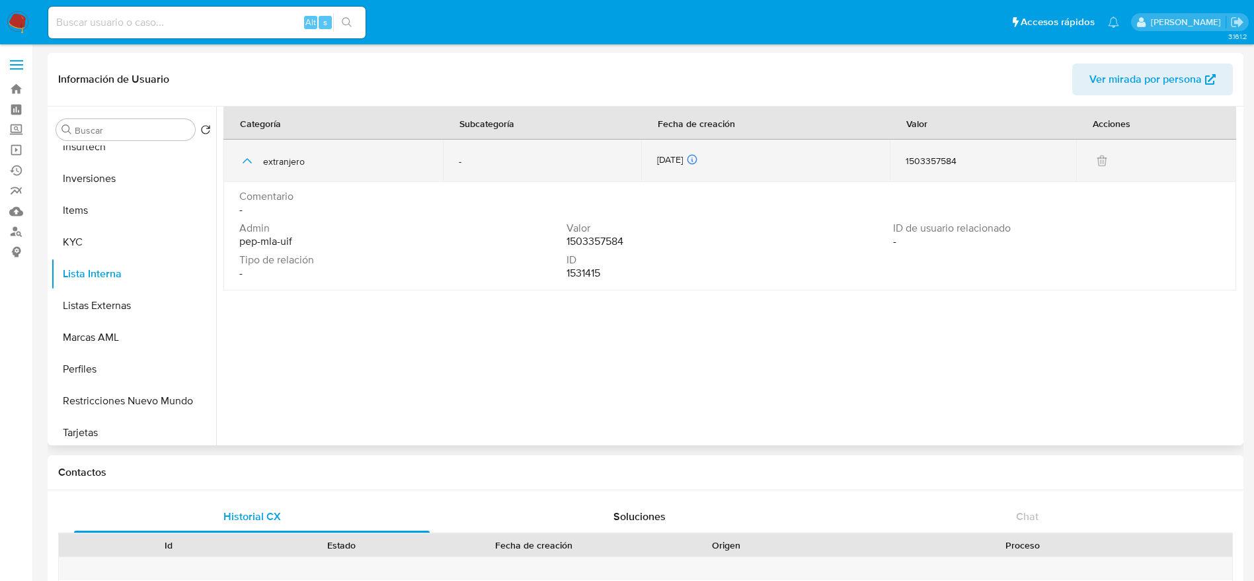
click at [683, 153] on div "29/01/2025 29/01/2025 15:48:13" at bounding box center [766, 160] width 218 height 15
click at [247, 163] on icon "button" at bounding box center [247, 161] width 16 height 16
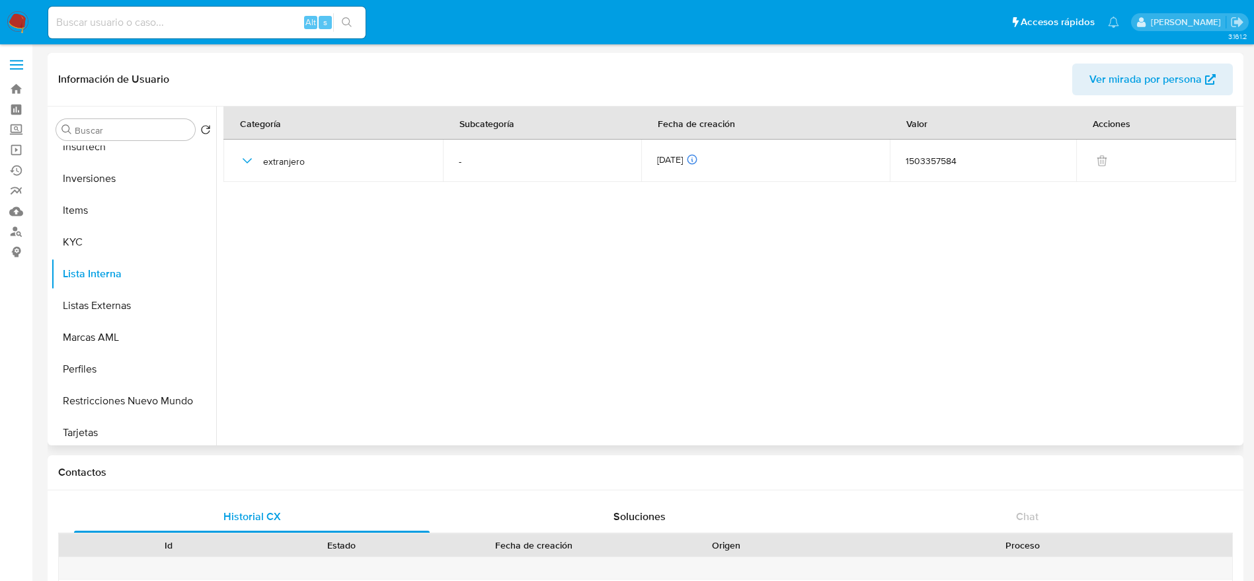
scroll to position [288, 0]
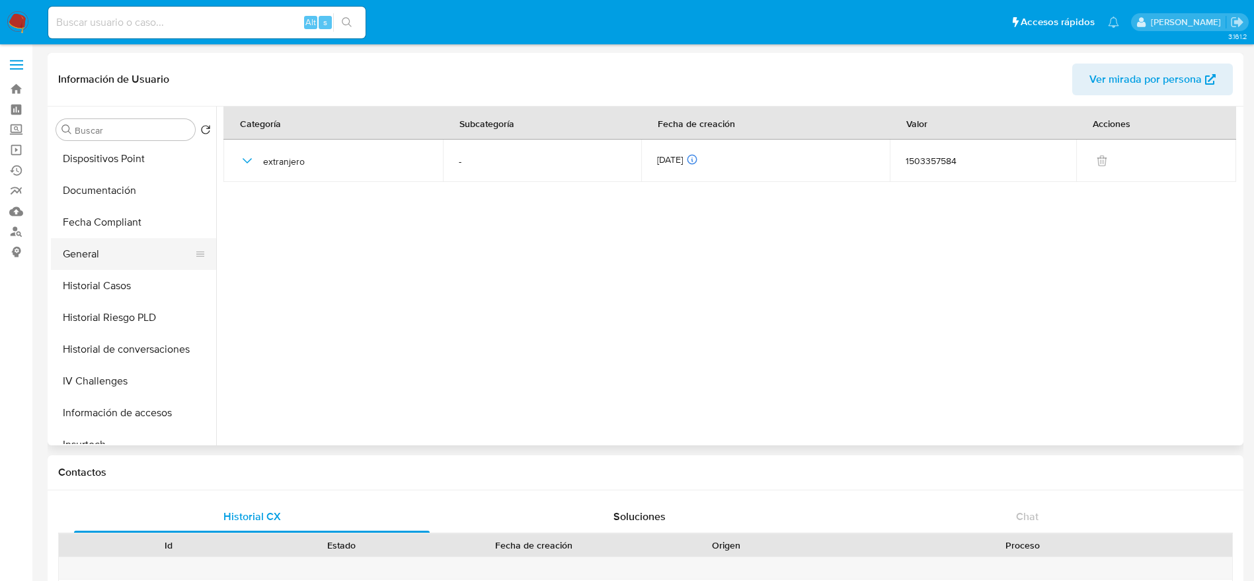
click at [100, 252] on button "General" at bounding box center [128, 254] width 155 height 32
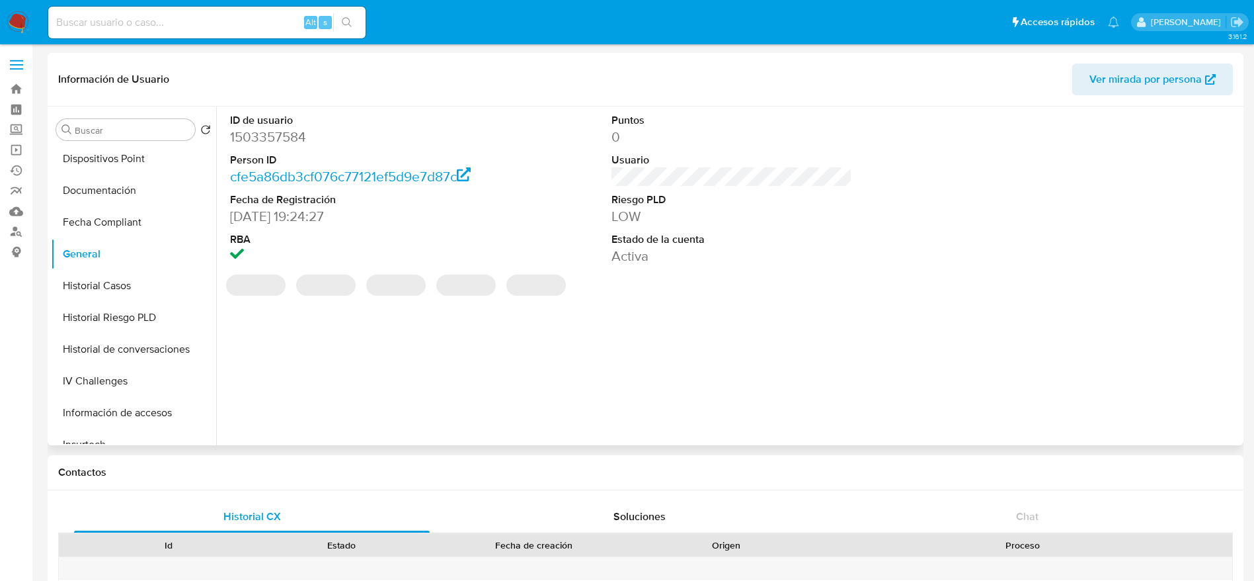
click at [267, 140] on dd "1503357584" at bounding box center [350, 137] width 241 height 19
copy dd "1503357584"
click at [129, 258] on button "General" at bounding box center [133, 254] width 165 height 32
click at [115, 282] on button "Historial Casos" at bounding box center [128, 286] width 155 height 32
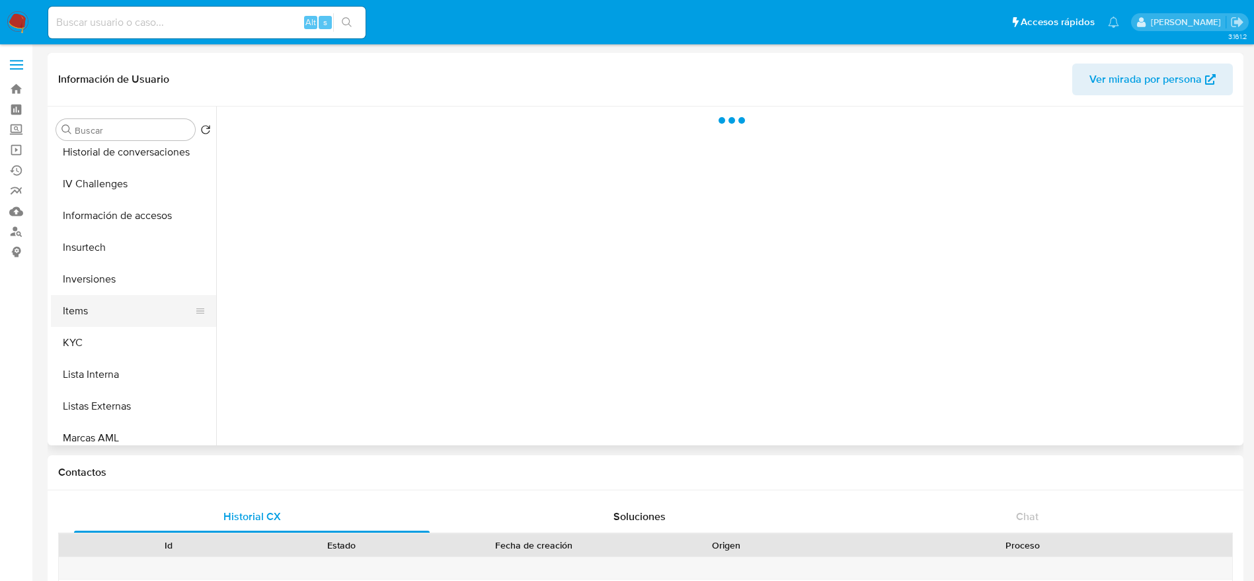
scroll to position [487, 0]
click at [93, 356] on button "KYC" at bounding box center [128, 341] width 155 height 32
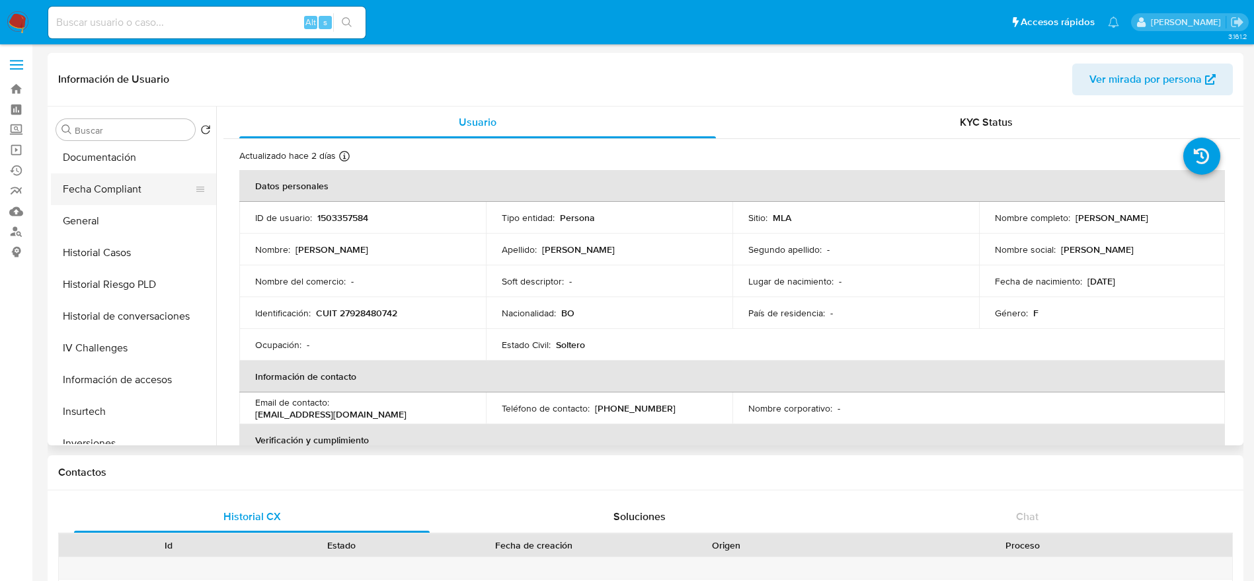
scroll to position [288, 0]
click at [106, 190] on button "Documentación" at bounding box center [128, 191] width 155 height 32
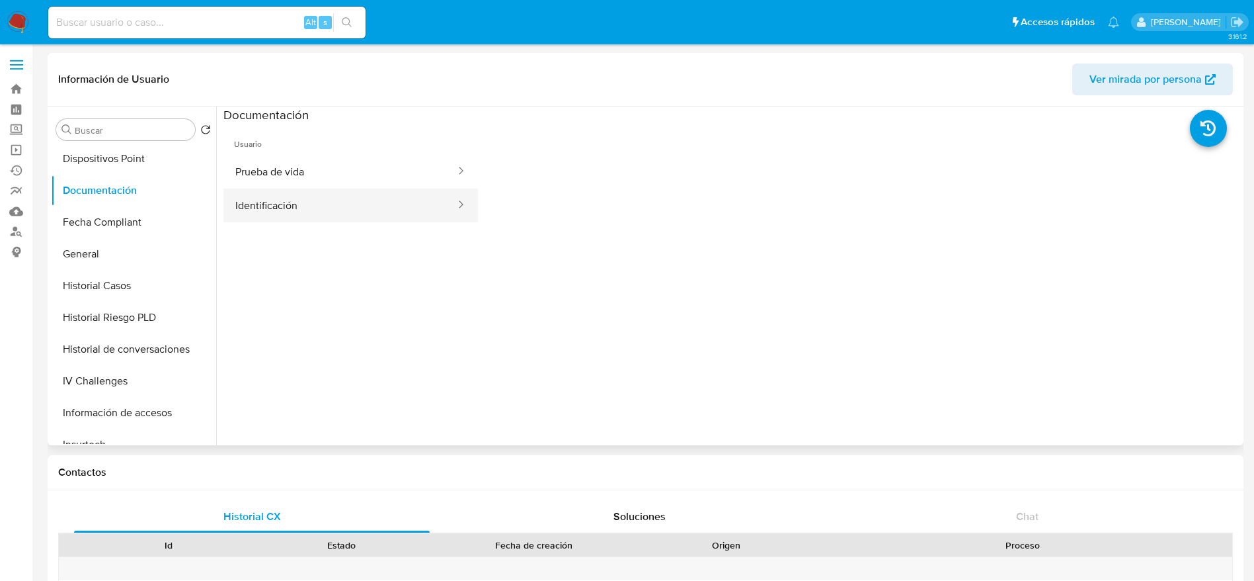
click at [333, 188] on button "Identificación" at bounding box center [339, 205] width 233 height 34
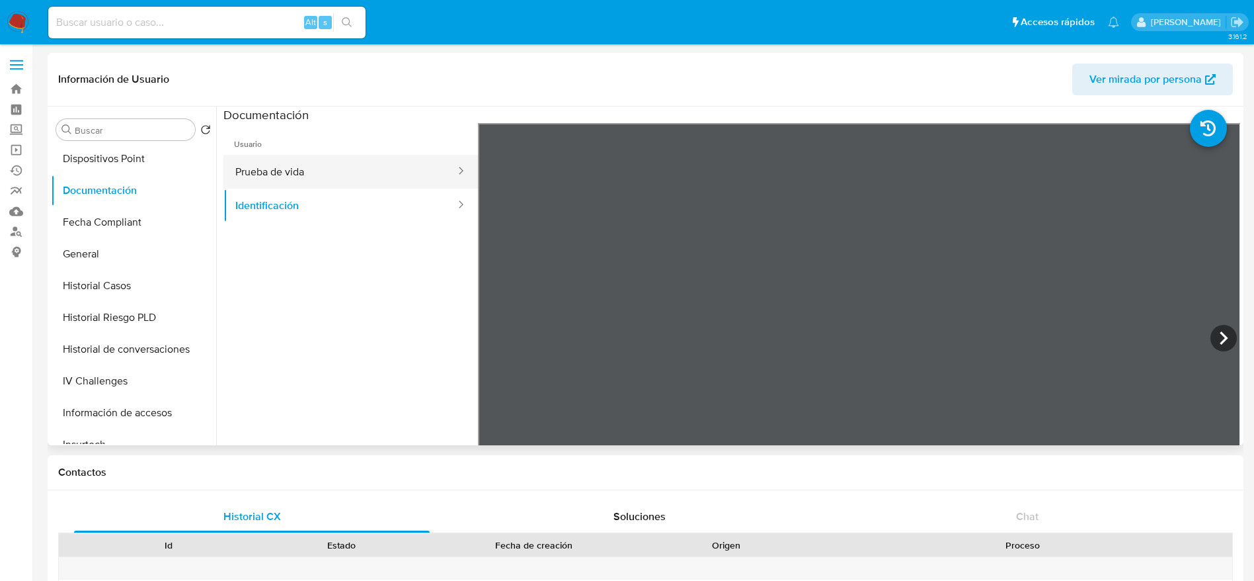
click at [352, 174] on button "Prueba de vida" at bounding box center [339, 172] width 233 height 34
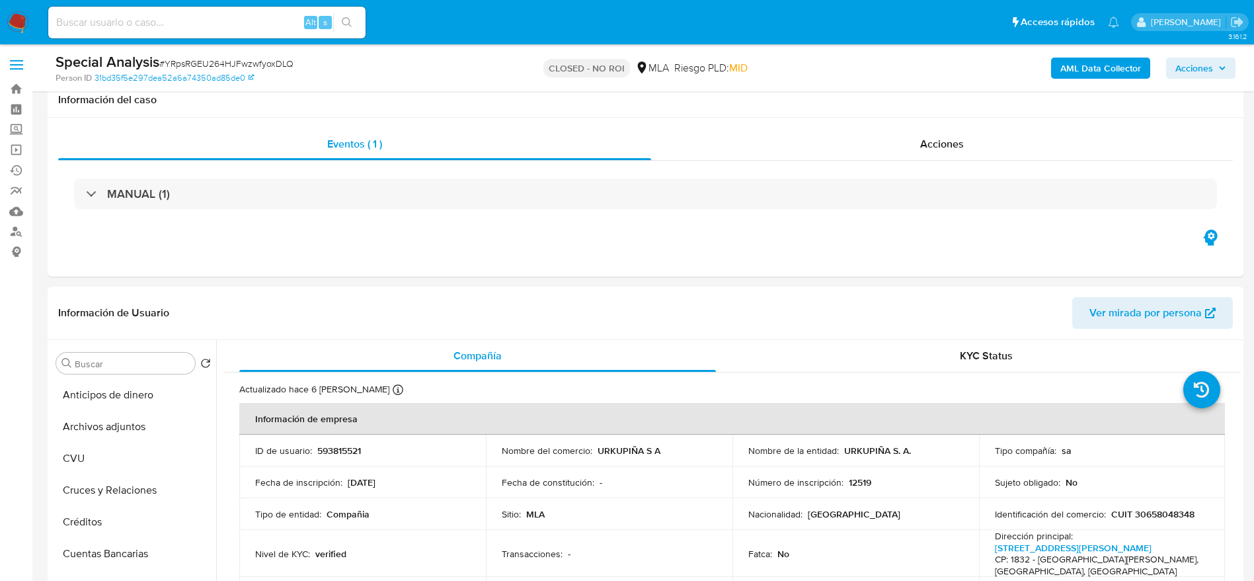
select select "10"
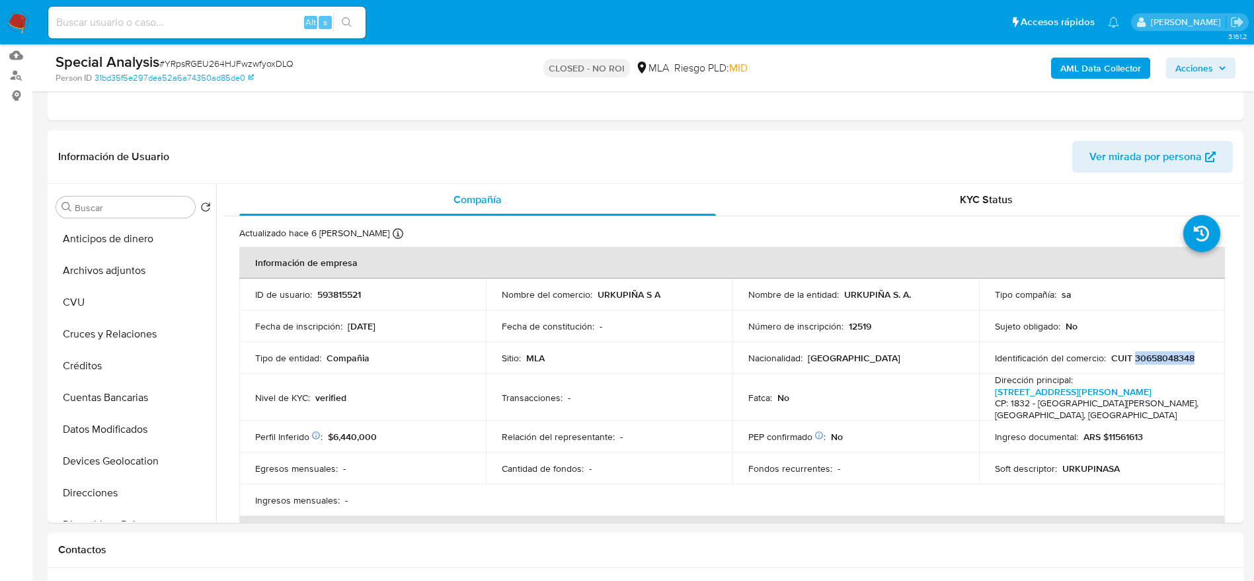
scroll to position [298, 0]
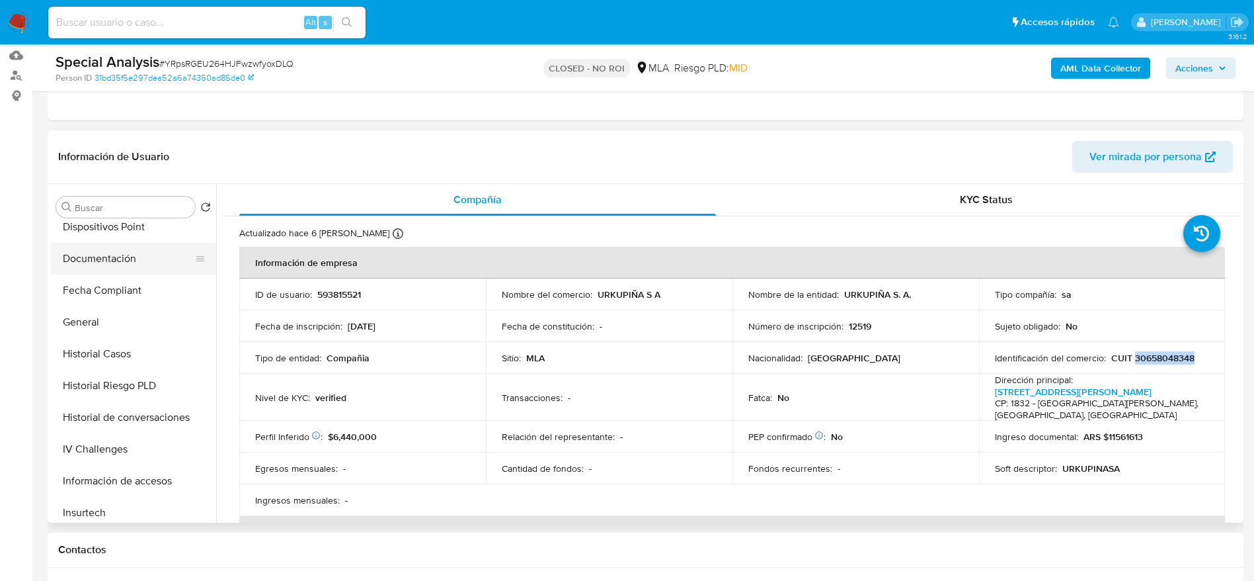
click at [108, 261] on button "Documentación" at bounding box center [128, 259] width 155 height 32
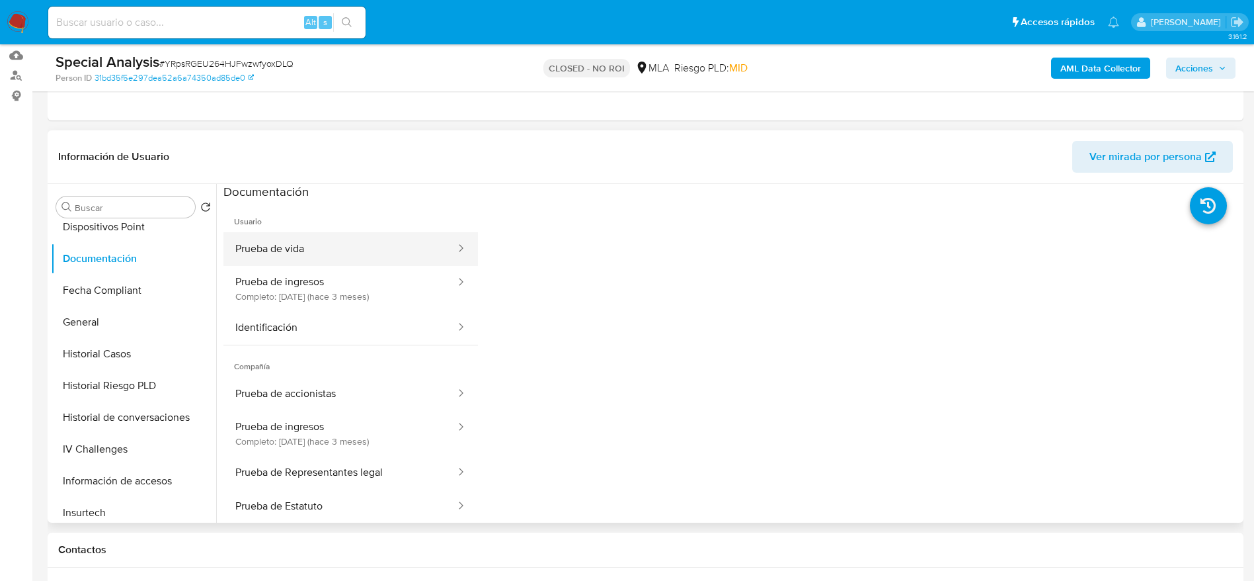
click at [339, 261] on button "Prueba de vida" at bounding box center [339, 249] width 233 height 34
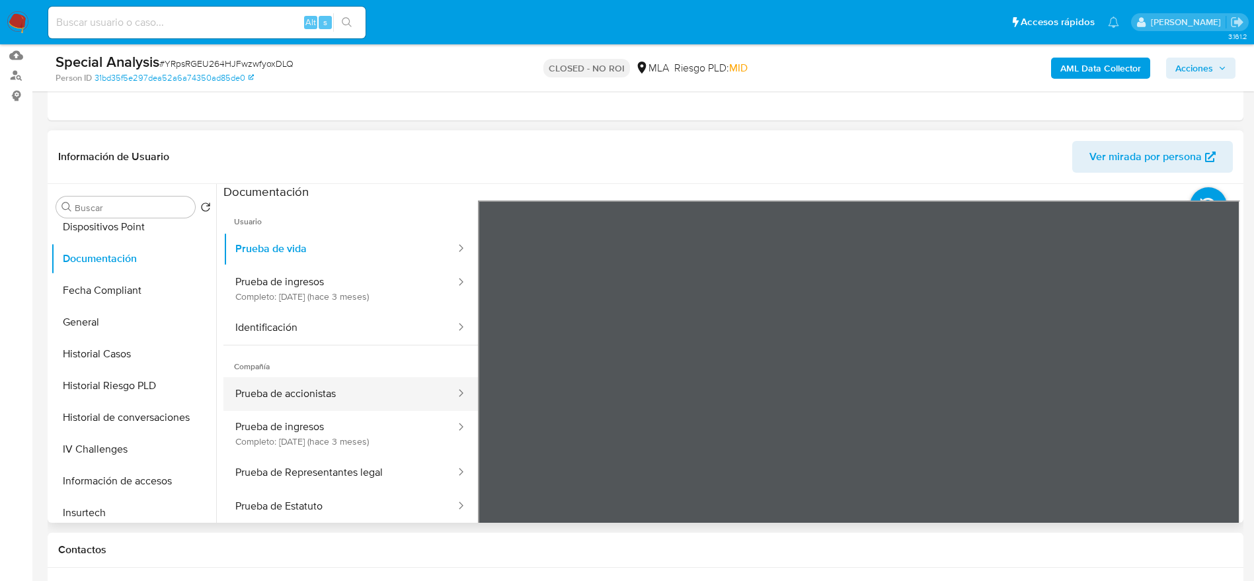
click at [346, 389] on button "Prueba de accionistas" at bounding box center [339, 394] width 233 height 34
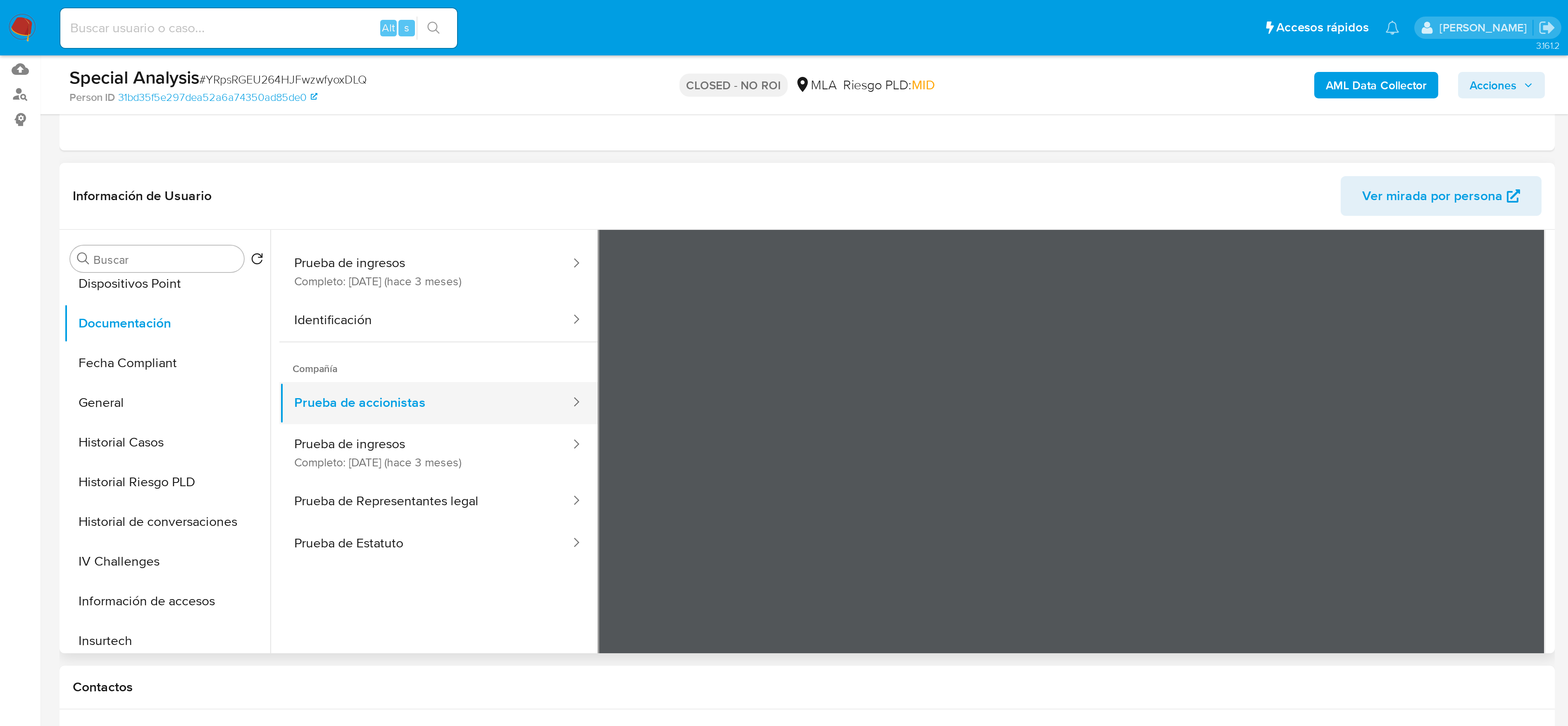
scroll to position [62, 0]
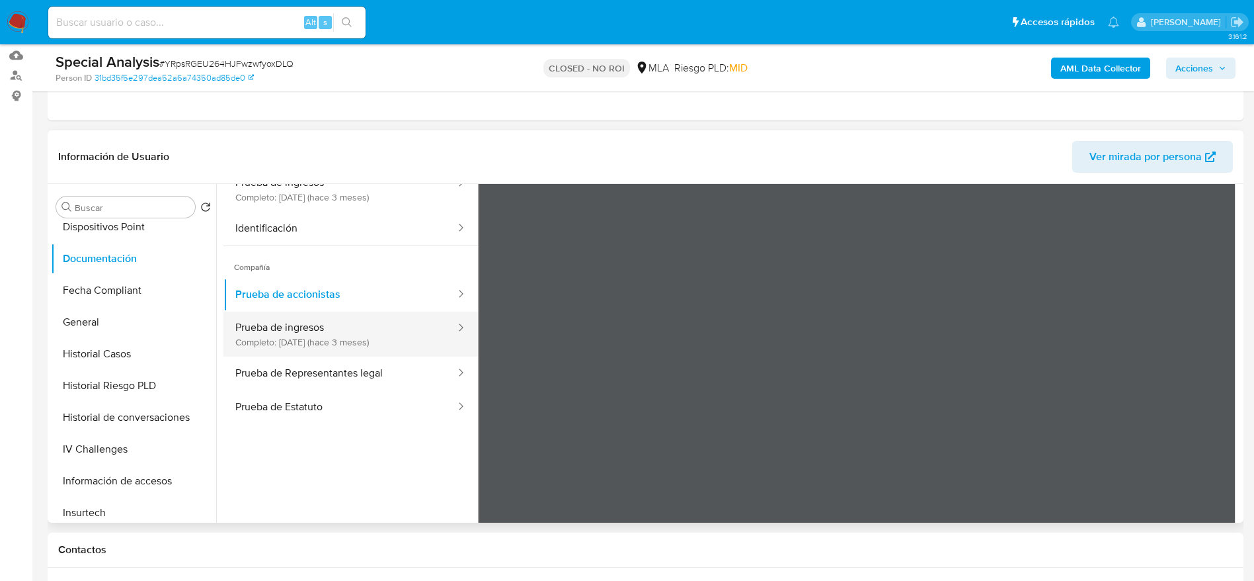
click at [374, 344] on button "Prueba de ingresos Completo: 11/07/2025 (hace 3 meses)" at bounding box center [339, 333] width 233 height 45
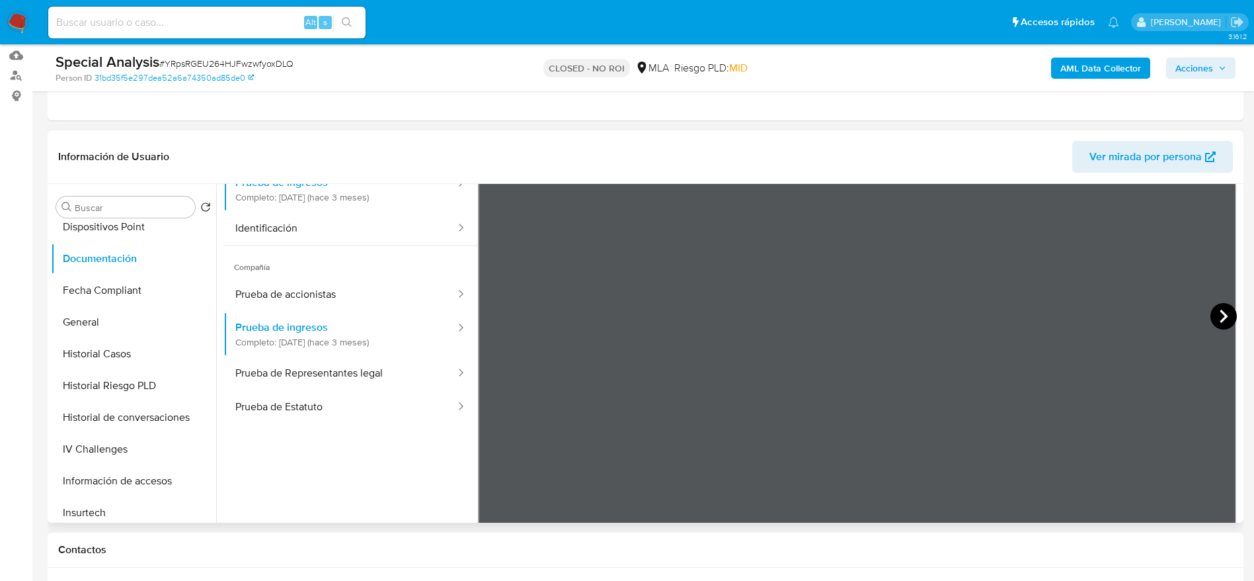
click at [1221, 313] on icon at bounding box center [1224, 315] width 8 height 13
click at [362, 285] on button "Prueba de accionistas" at bounding box center [339, 295] width 233 height 34
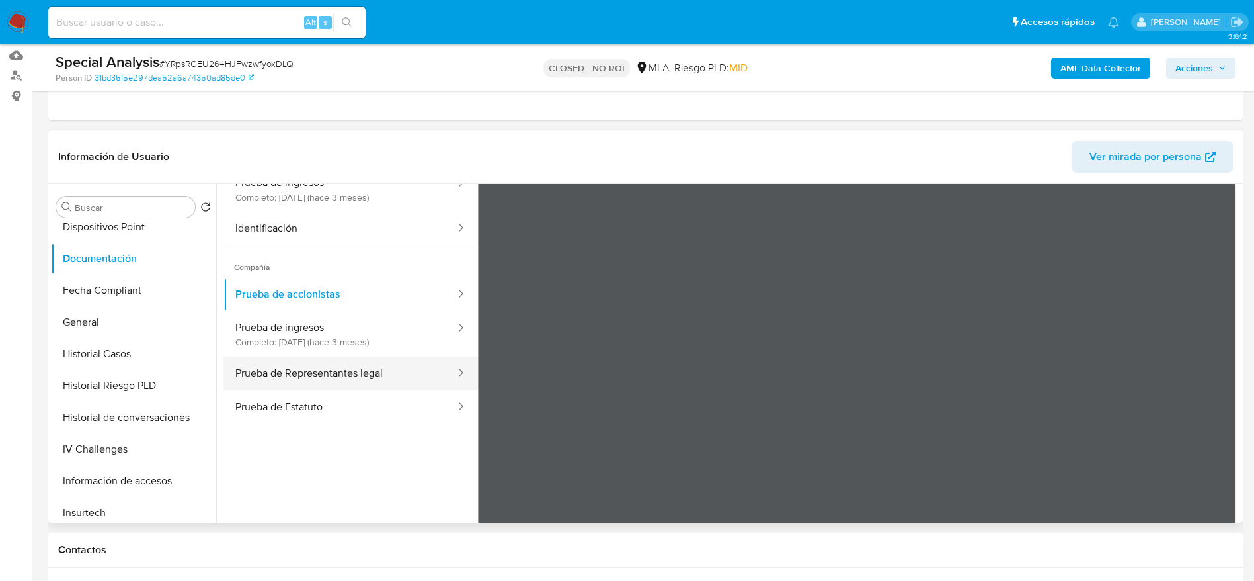
click at [364, 373] on button "Prueba de Representantes legal" at bounding box center [339, 373] width 233 height 34
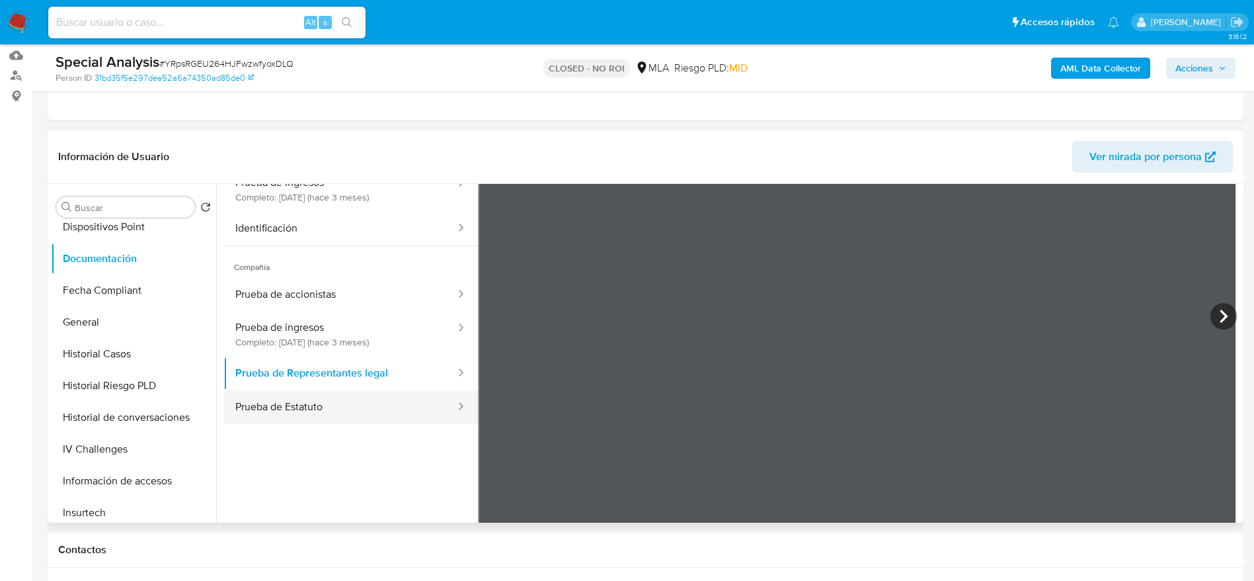
click at [354, 410] on button "Prueba de Estatuto" at bounding box center [339, 407] width 233 height 34
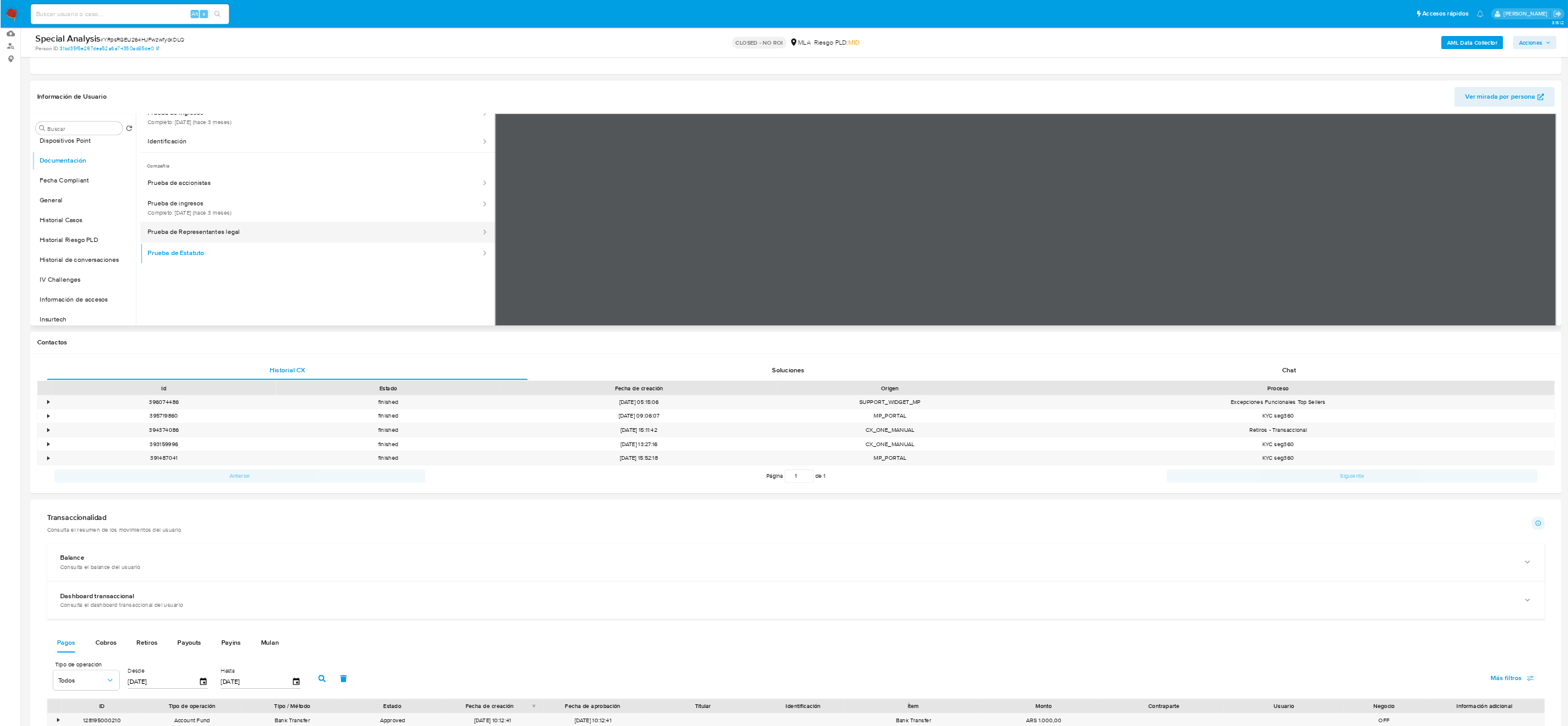
scroll to position [0, 0]
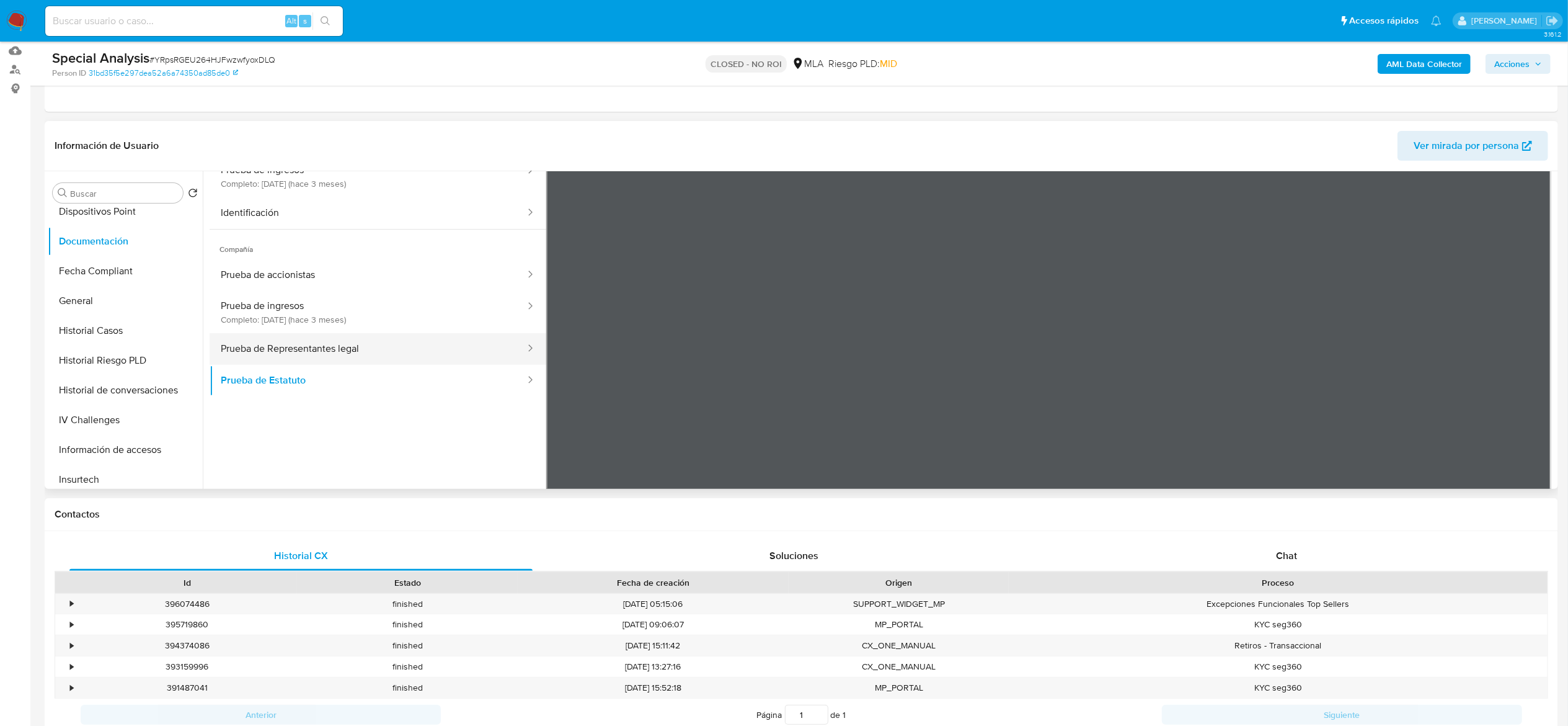
click at [393, 359] on button "Prueba de Representantes legal" at bounding box center [368, 349] width 317 height 32
click at [396, 379] on button "Prueba de Estatuto" at bounding box center [368, 381] width 317 height 32
click at [93, 456] on button "KYC" at bounding box center [120, 445] width 145 height 30
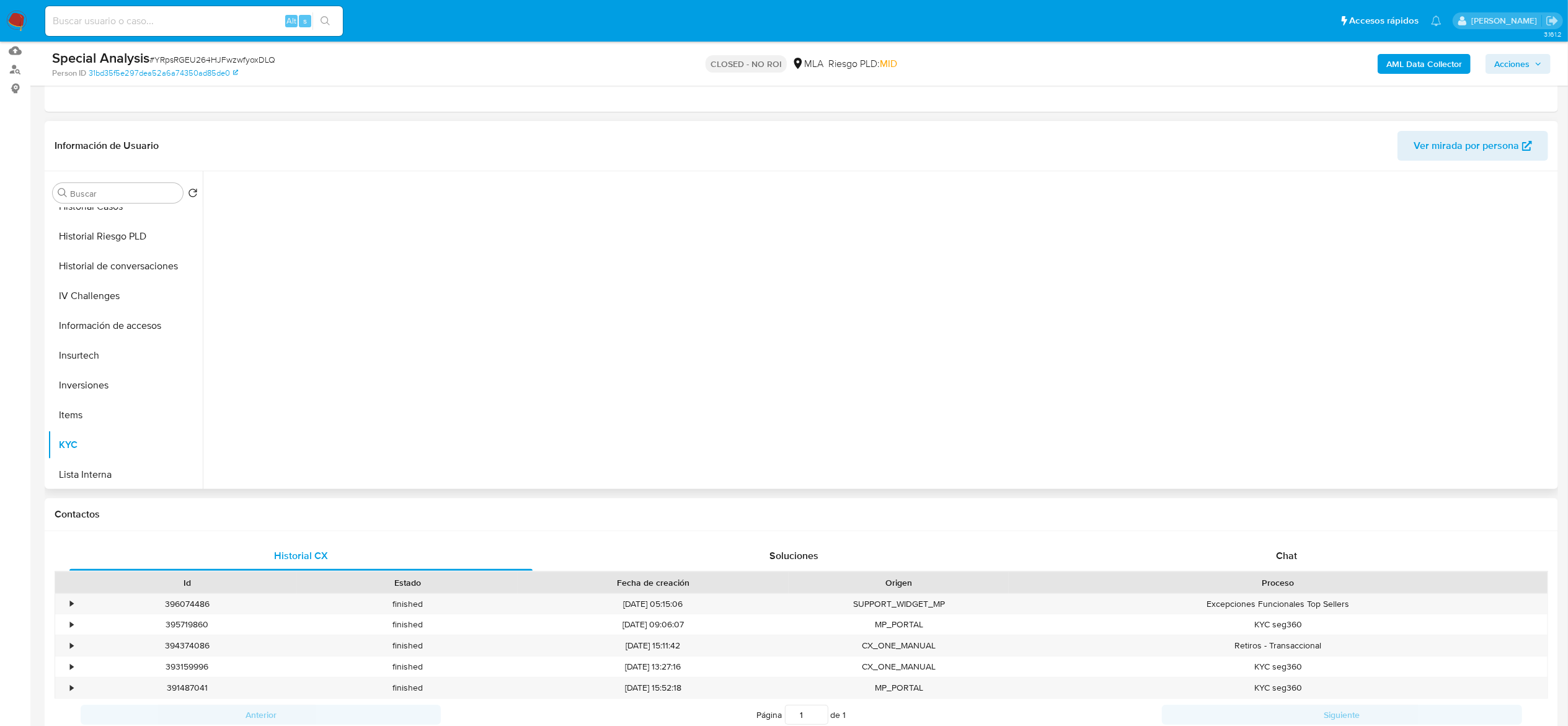
scroll to position [0, 0]
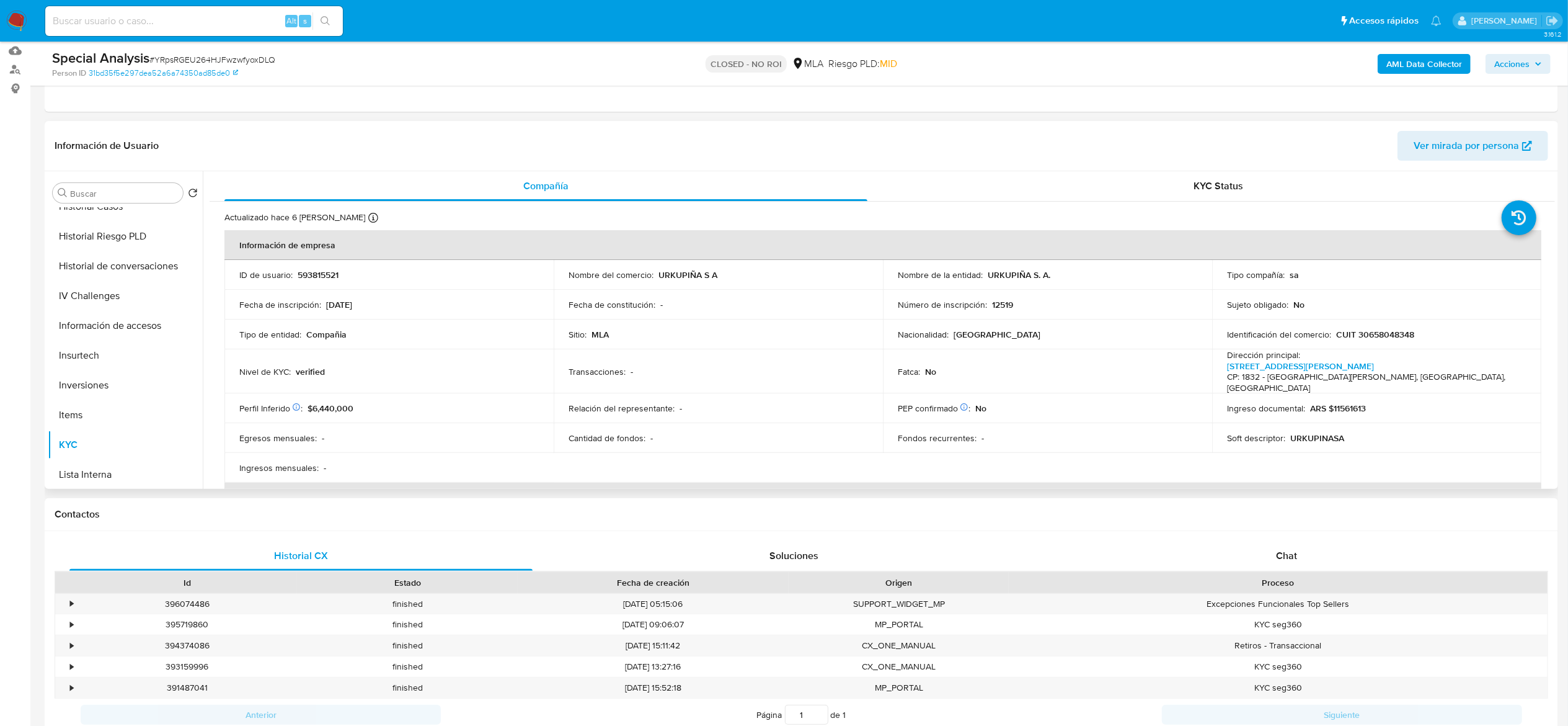
click at [1176, 328] on p "CUIT 30658048348" at bounding box center [1375, 334] width 78 height 11
click at [1176, 331] on p "CUIT 30658048348" at bounding box center [1375, 334] width 78 height 11
click at [1176, 330] on p "CUIT 30658048348" at bounding box center [1375, 334] width 78 height 11
copy p "30658048348"
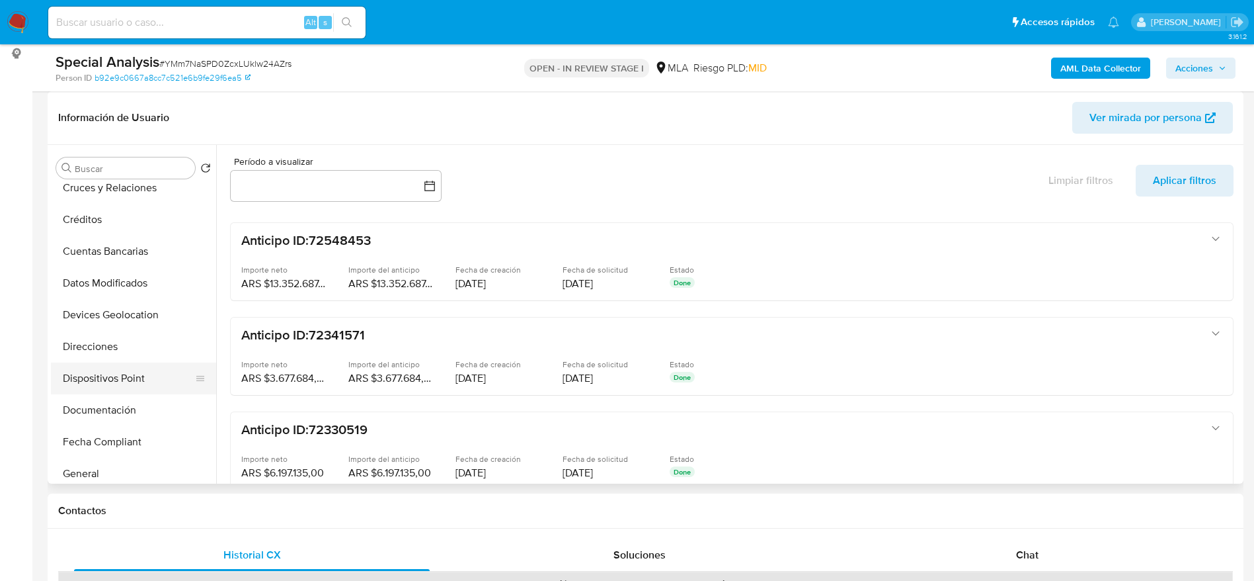
scroll to position [198, 0]
click at [118, 366] on button "General" at bounding box center [128, 382] width 155 height 32
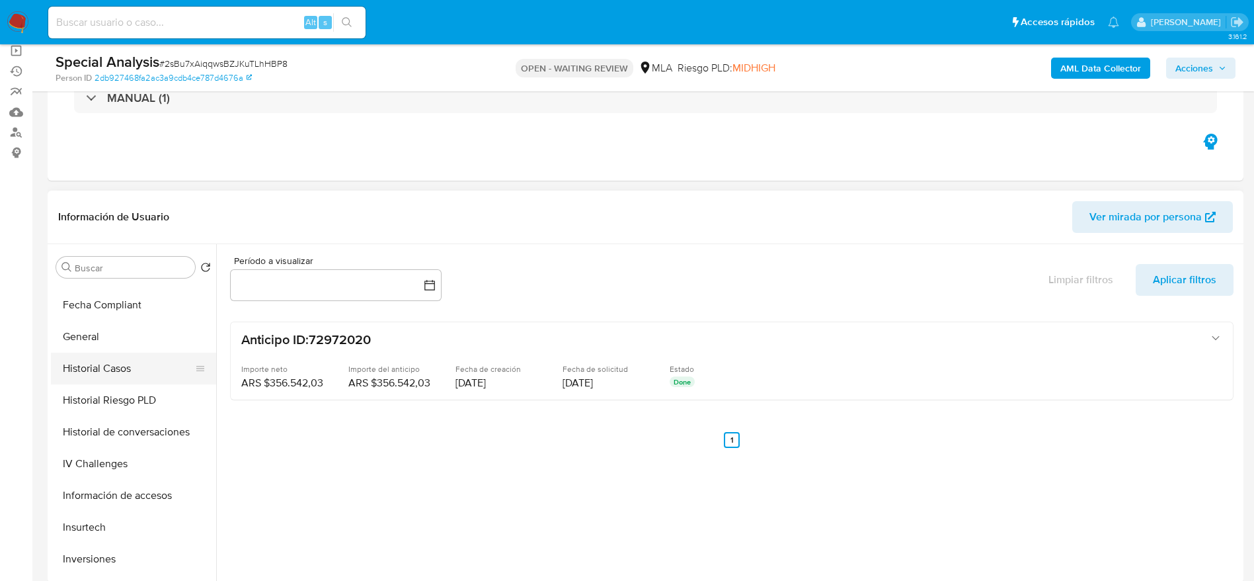
scroll to position [298, 0]
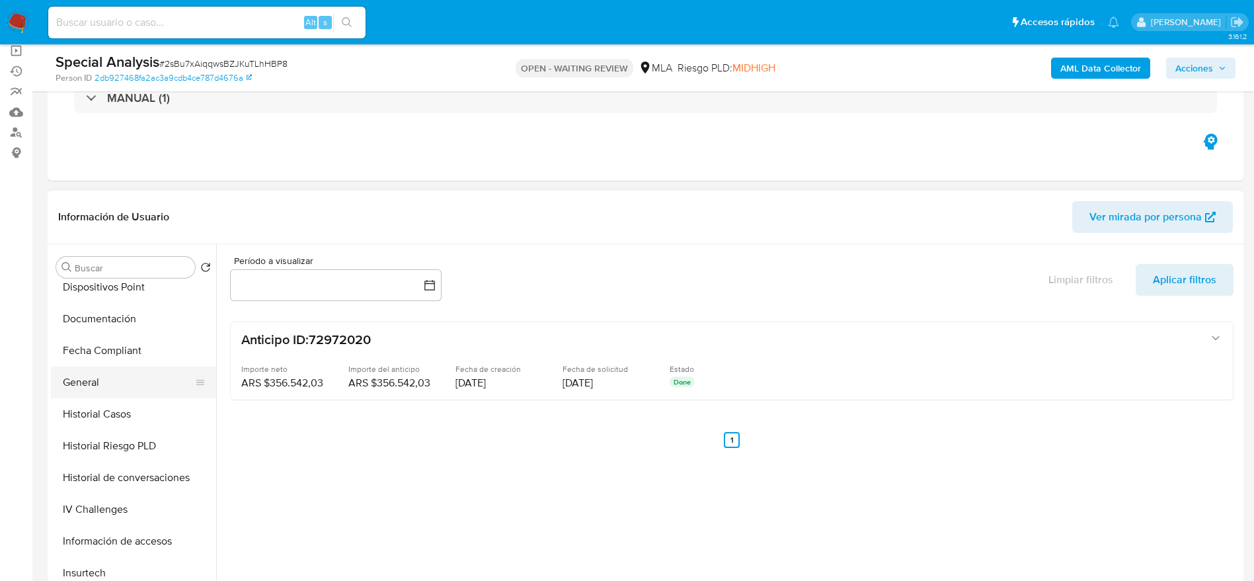
click at [104, 385] on button "General" at bounding box center [128, 382] width 155 height 32
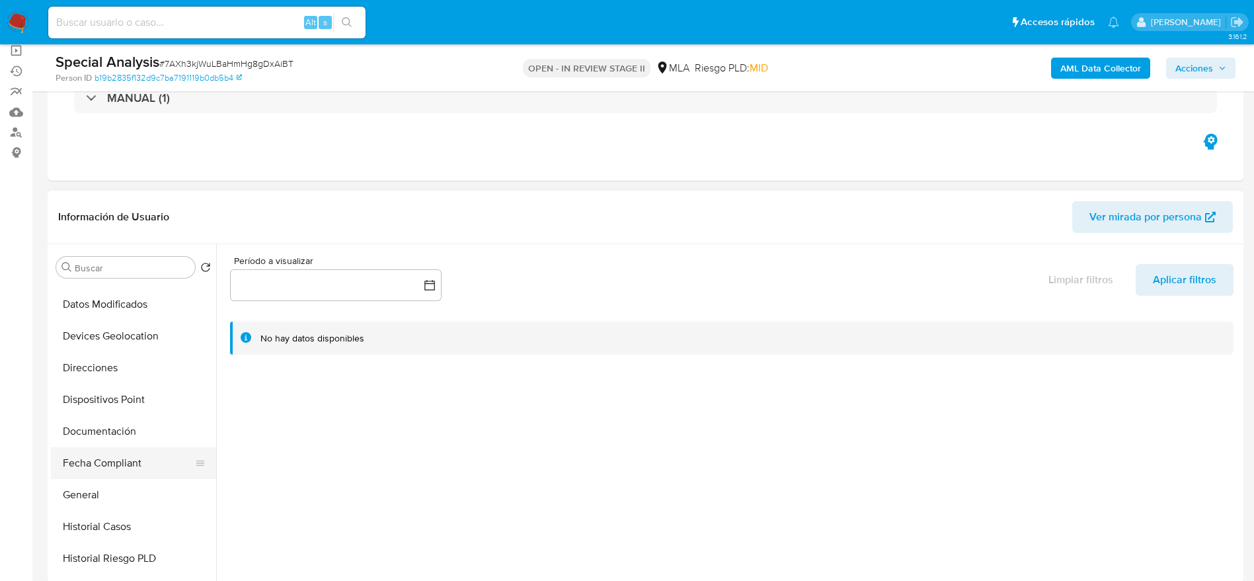
scroll to position [198, 0]
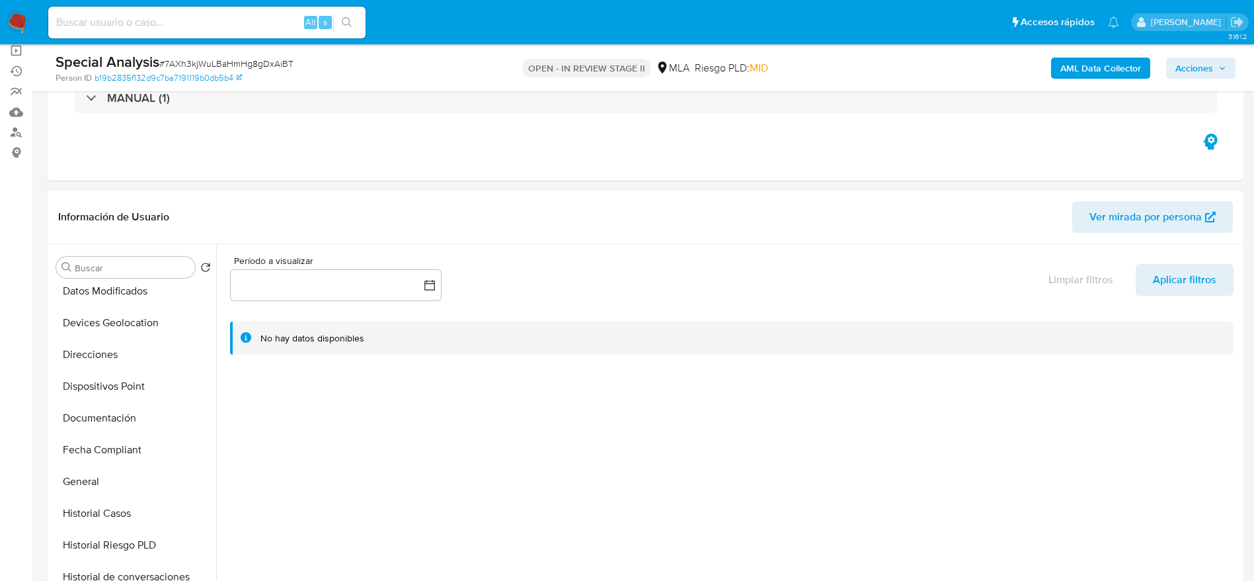
drag, startPoint x: 87, startPoint y: 477, endPoint x: 298, endPoint y: 40, distance: 485.6
click at [87, 477] on button "General" at bounding box center [133, 481] width 165 height 32
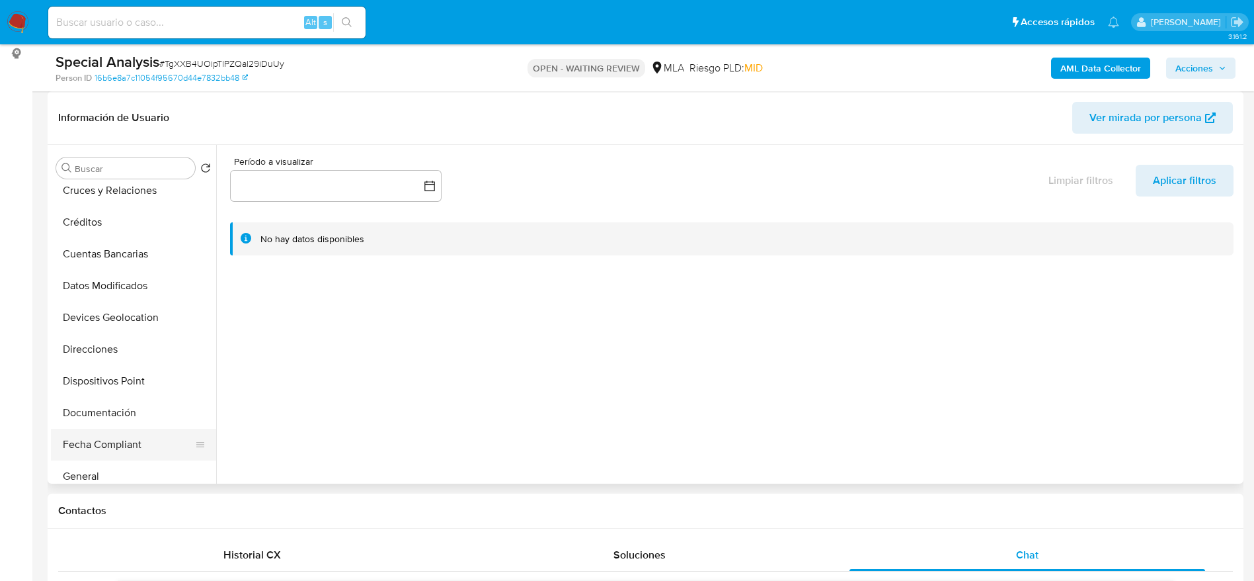
scroll to position [496, 0]
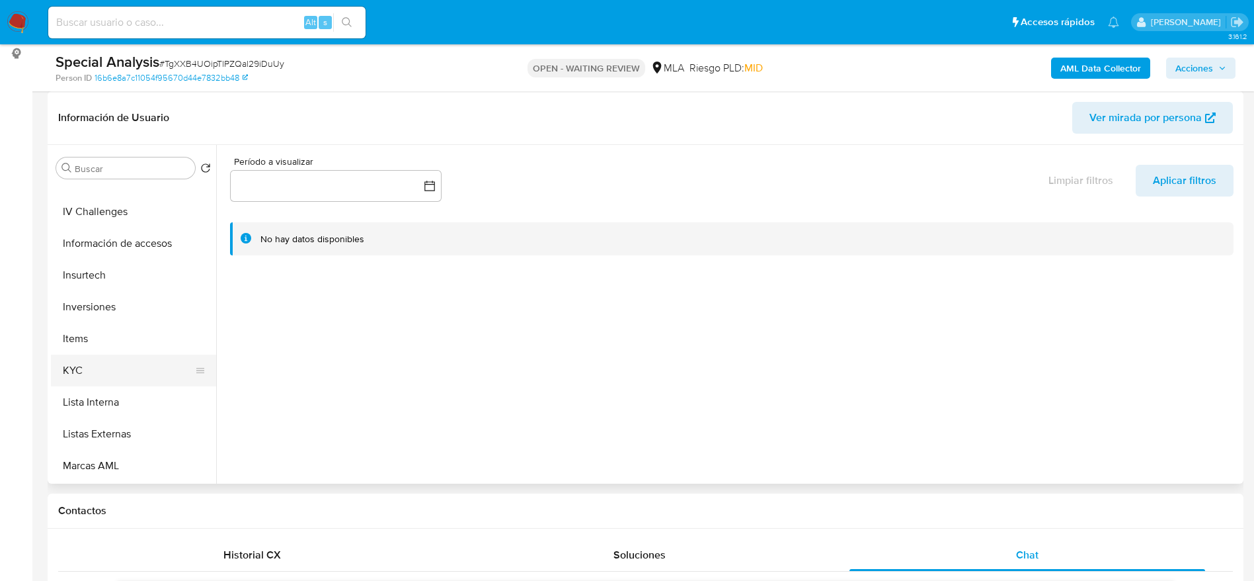
click at [94, 370] on button "KYC" at bounding box center [128, 370] width 155 height 32
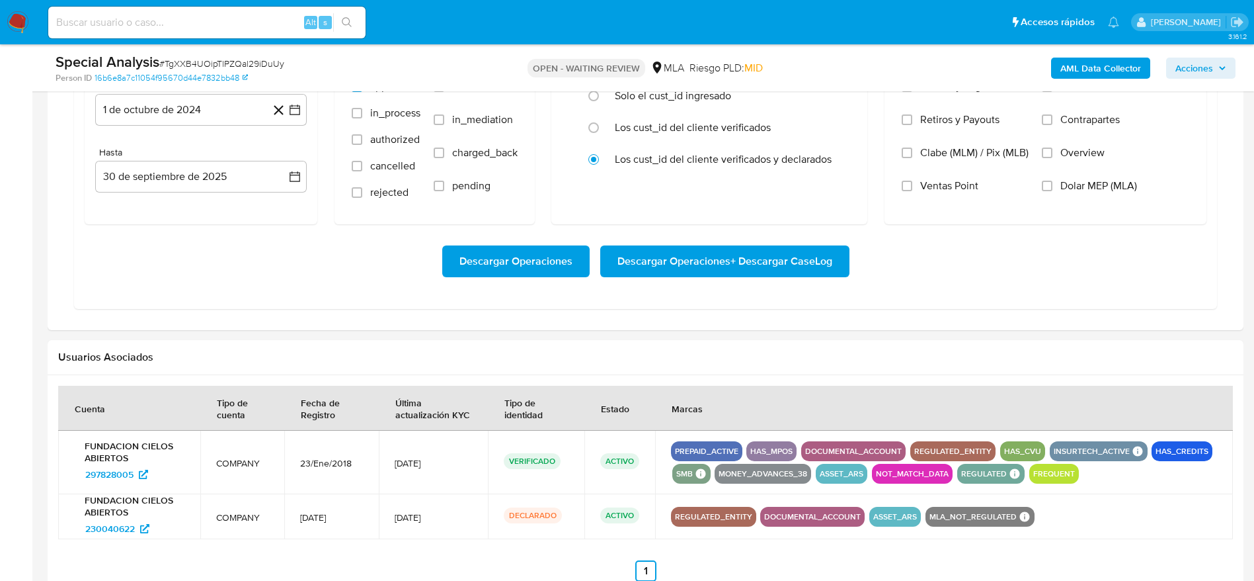
scroll to position [1289, 0]
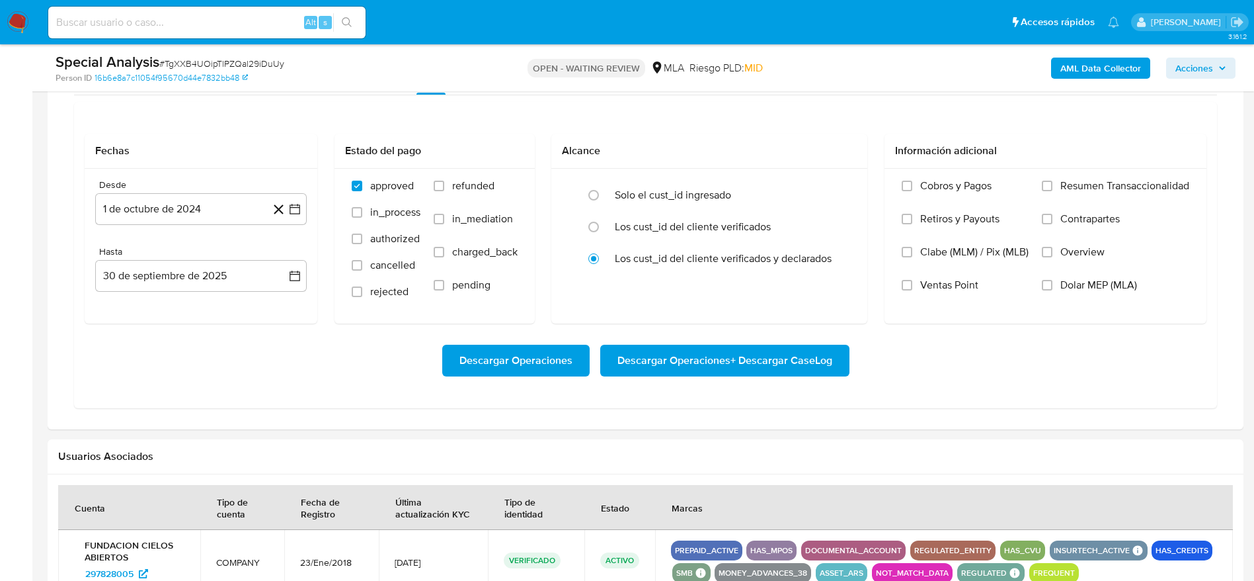
click at [729, 362] on span "Descargar Operaciones + Descargar CaseLog" at bounding box center [725, 360] width 215 height 29
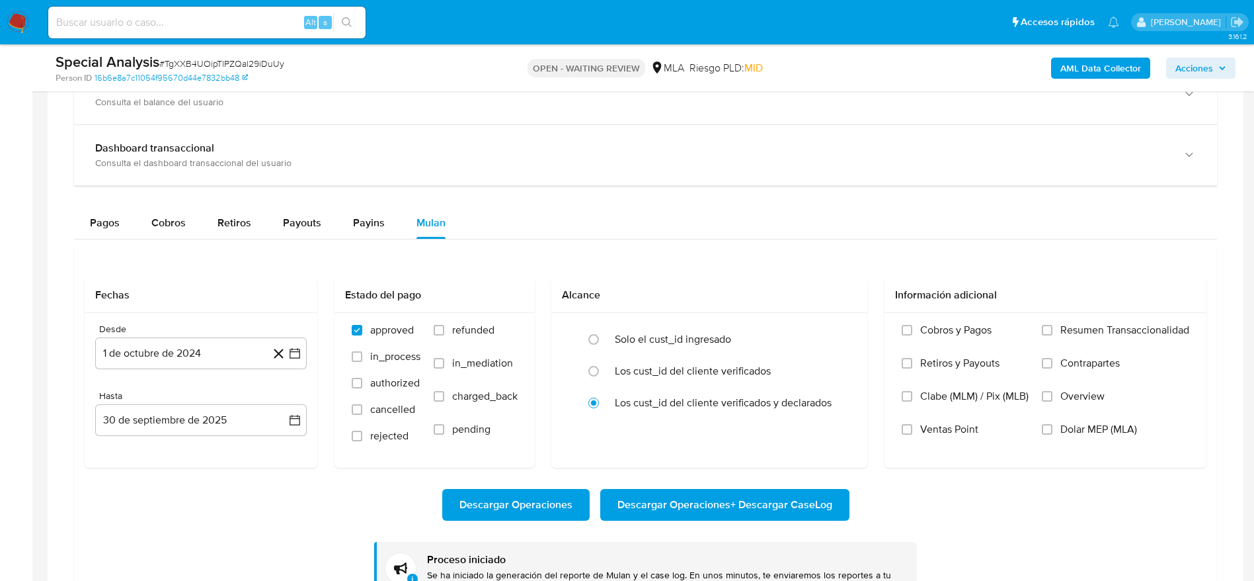
scroll to position [1145, 0]
